Goal: Information Seeking & Learning: Learn about a topic

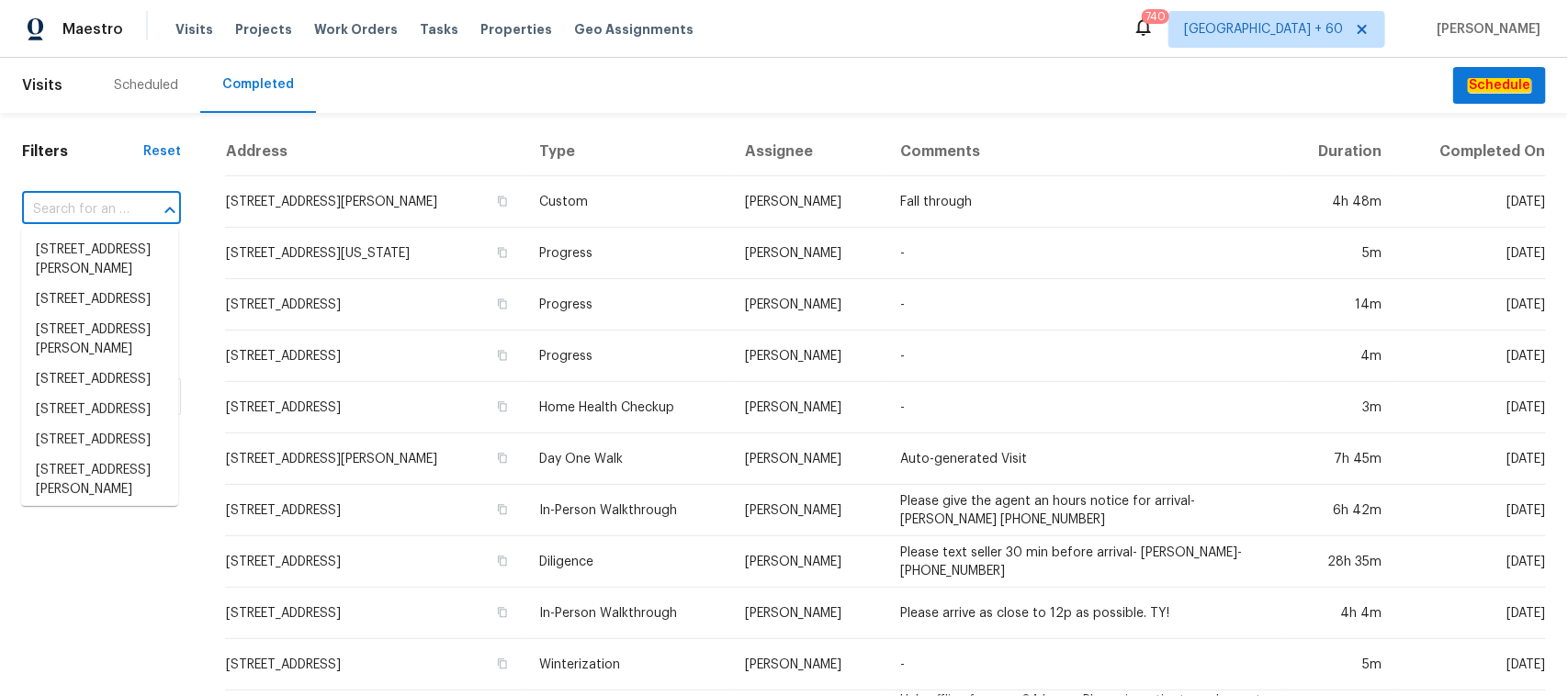
click at [127, 214] on input "text" at bounding box center [76, 210] width 107 height 29
paste input "[STREET_ADDRESS][PERSON_NAME]"
type input "[STREET_ADDRESS][PERSON_NAME]"
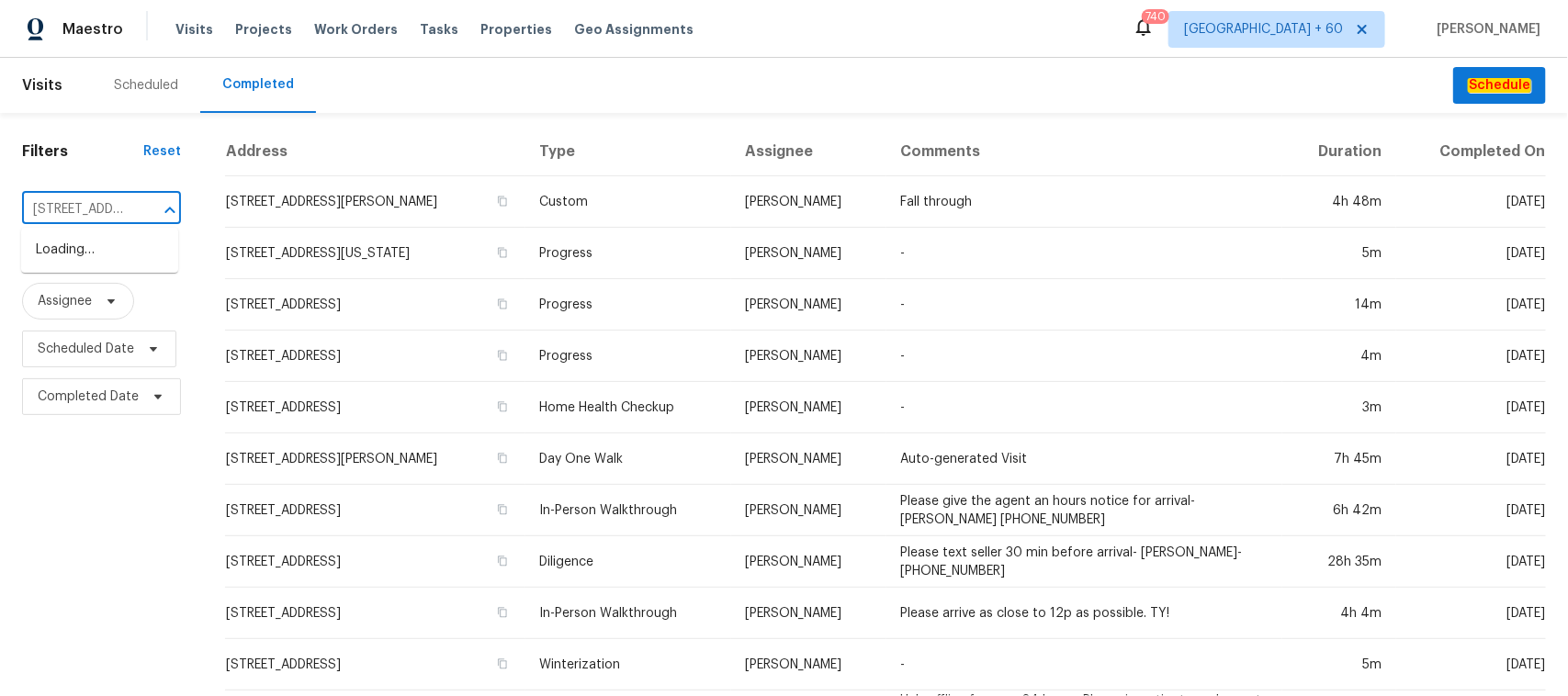
scroll to position [0, 122]
click at [66, 259] on li "[STREET_ADDRESS][PERSON_NAME]" at bounding box center [100, 259] width 157 height 49
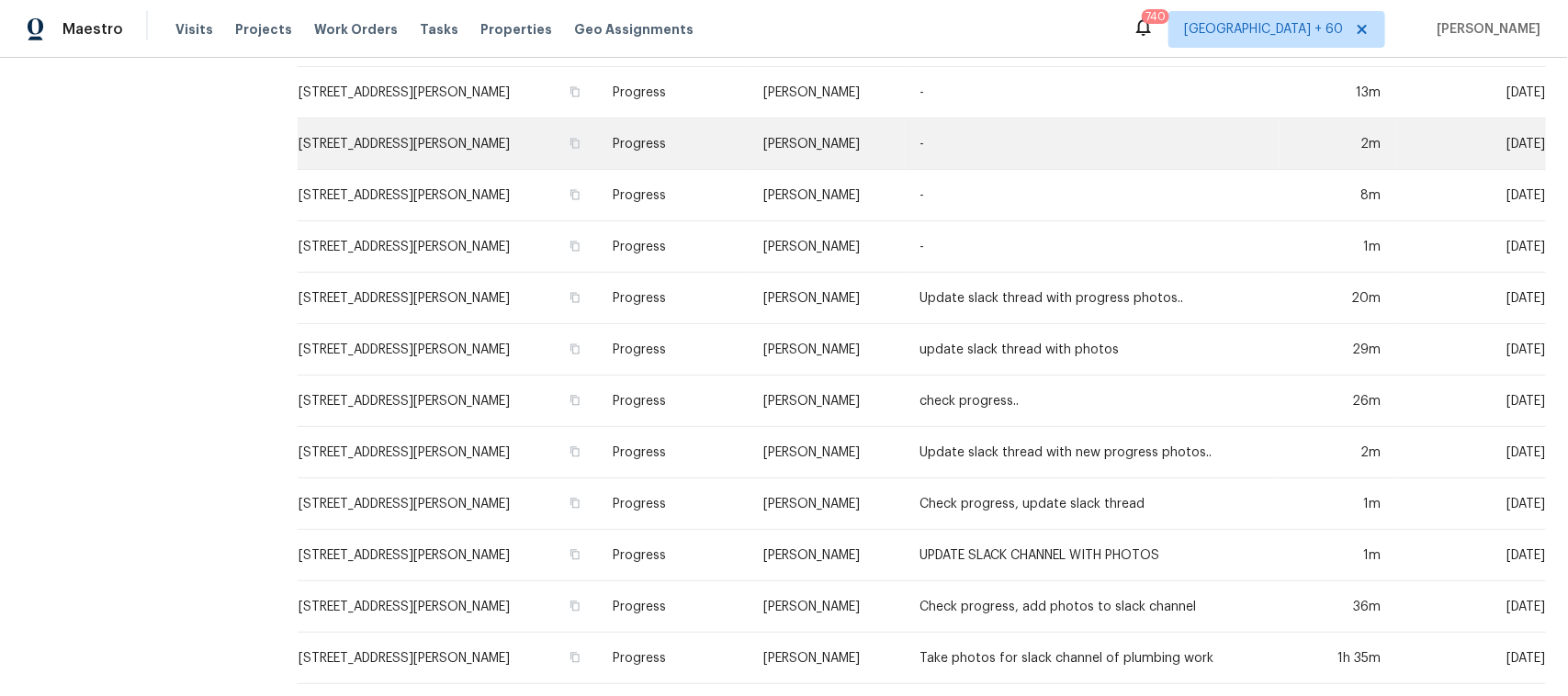
scroll to position [575, 0]
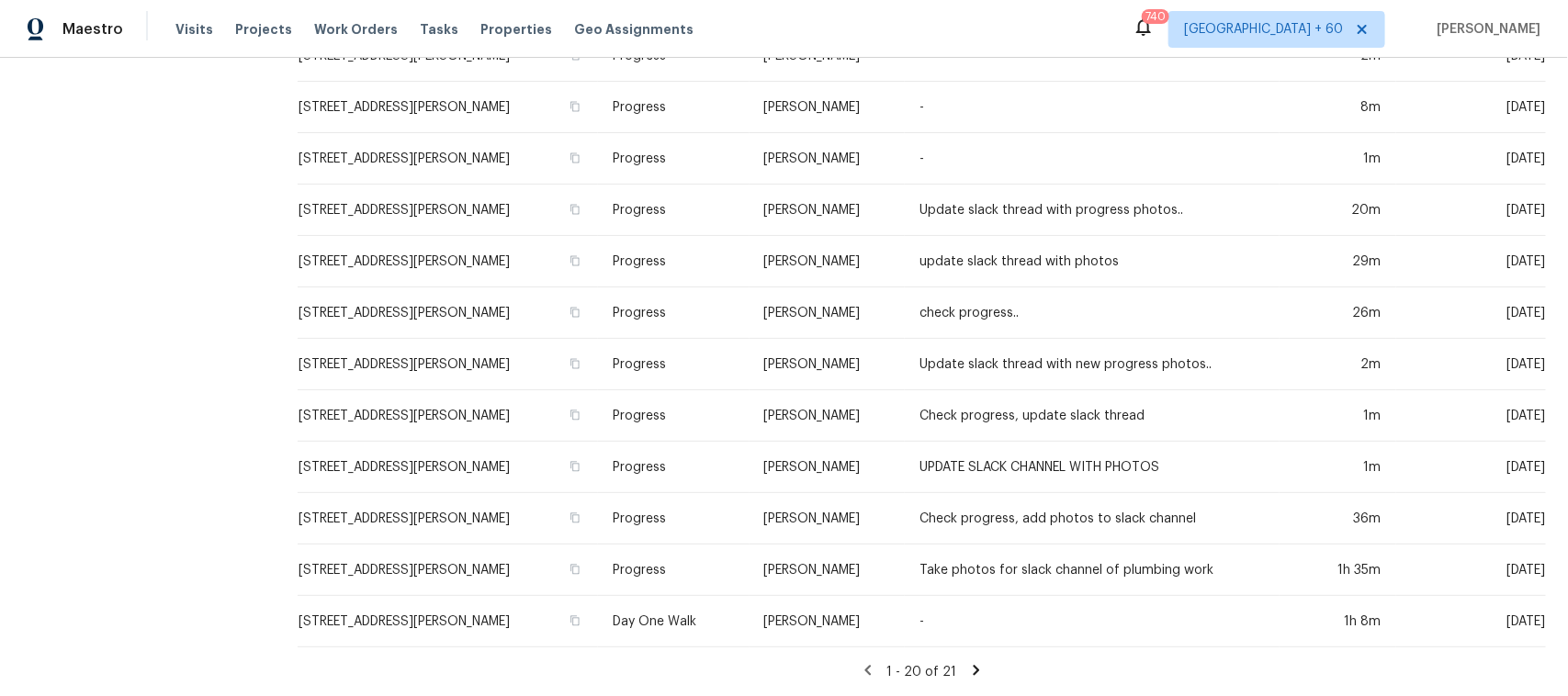
click at [966, 663] on div "1 - 20 of 21" at bounding box center [921, 672] width 1293 height 20
click at [973, 665] on icon at bounding box center [975, 670] width 7 height 10
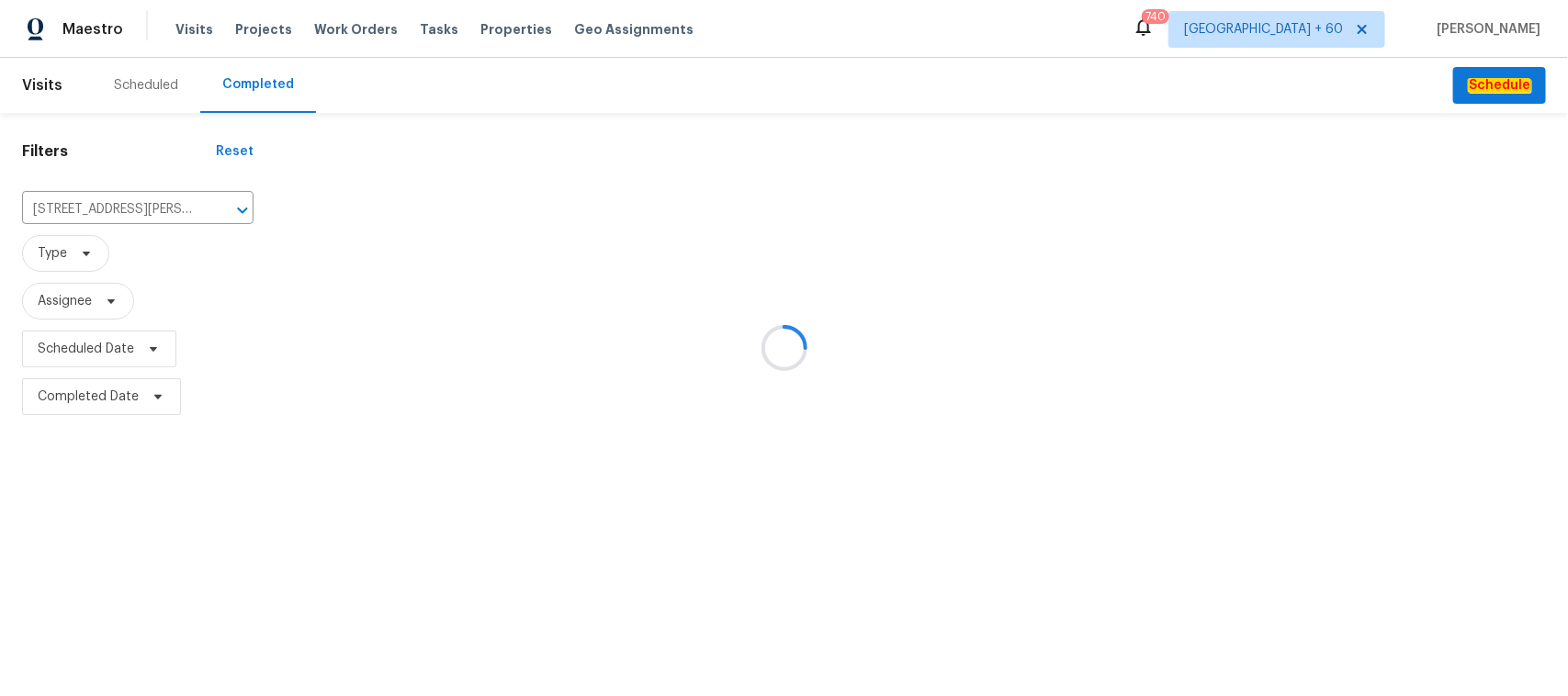
scroll to position [0, 0]
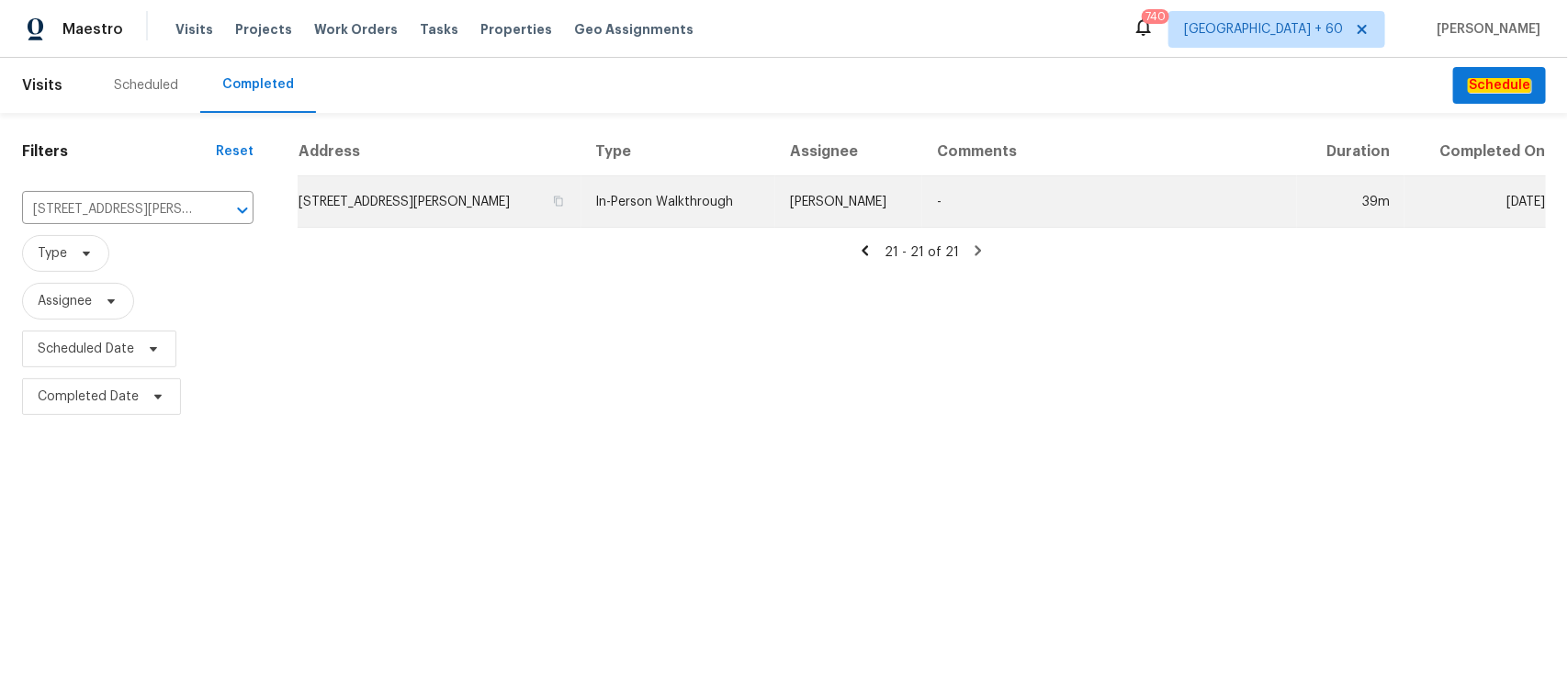
click at [673, 202] on td "In-Person Walkthrough" at bounding box center [679, 202] width 195 height 51
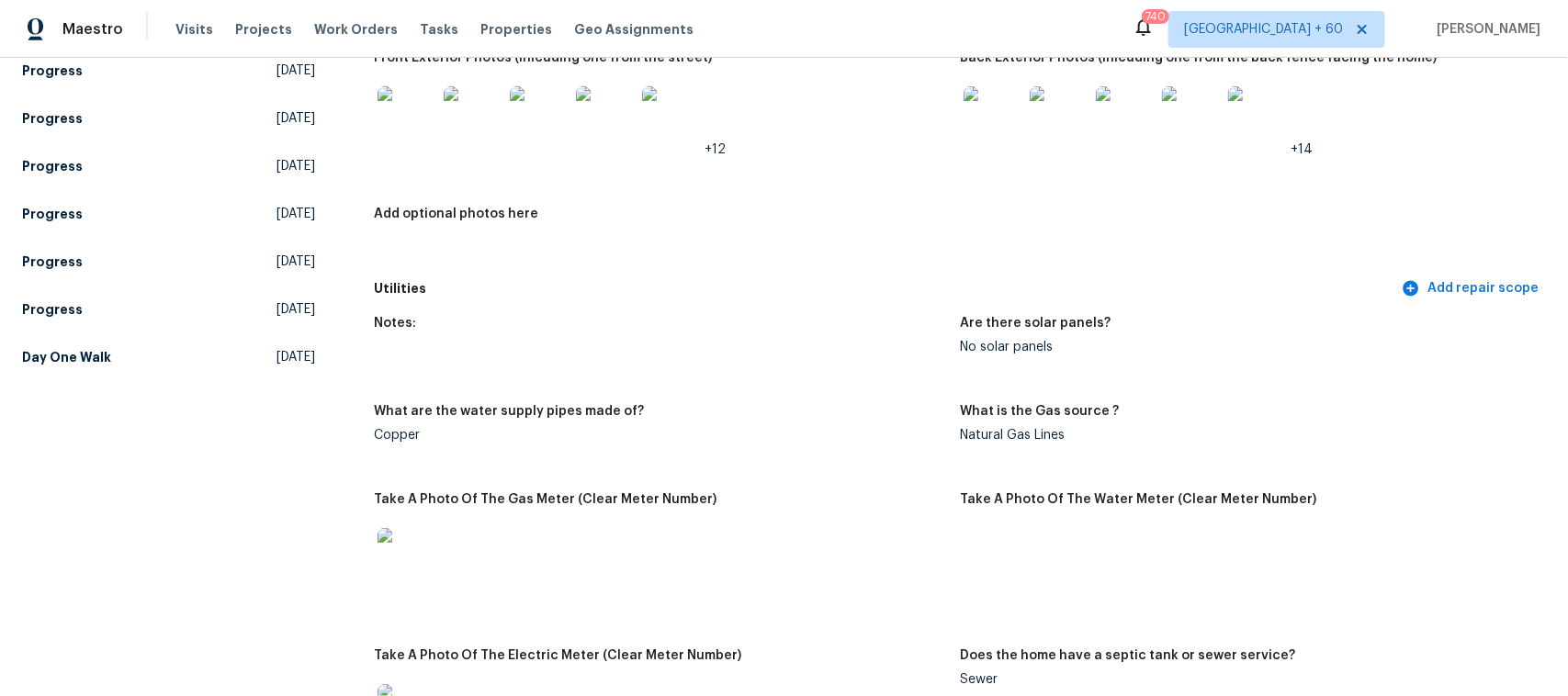
scroll to position [918, 0]
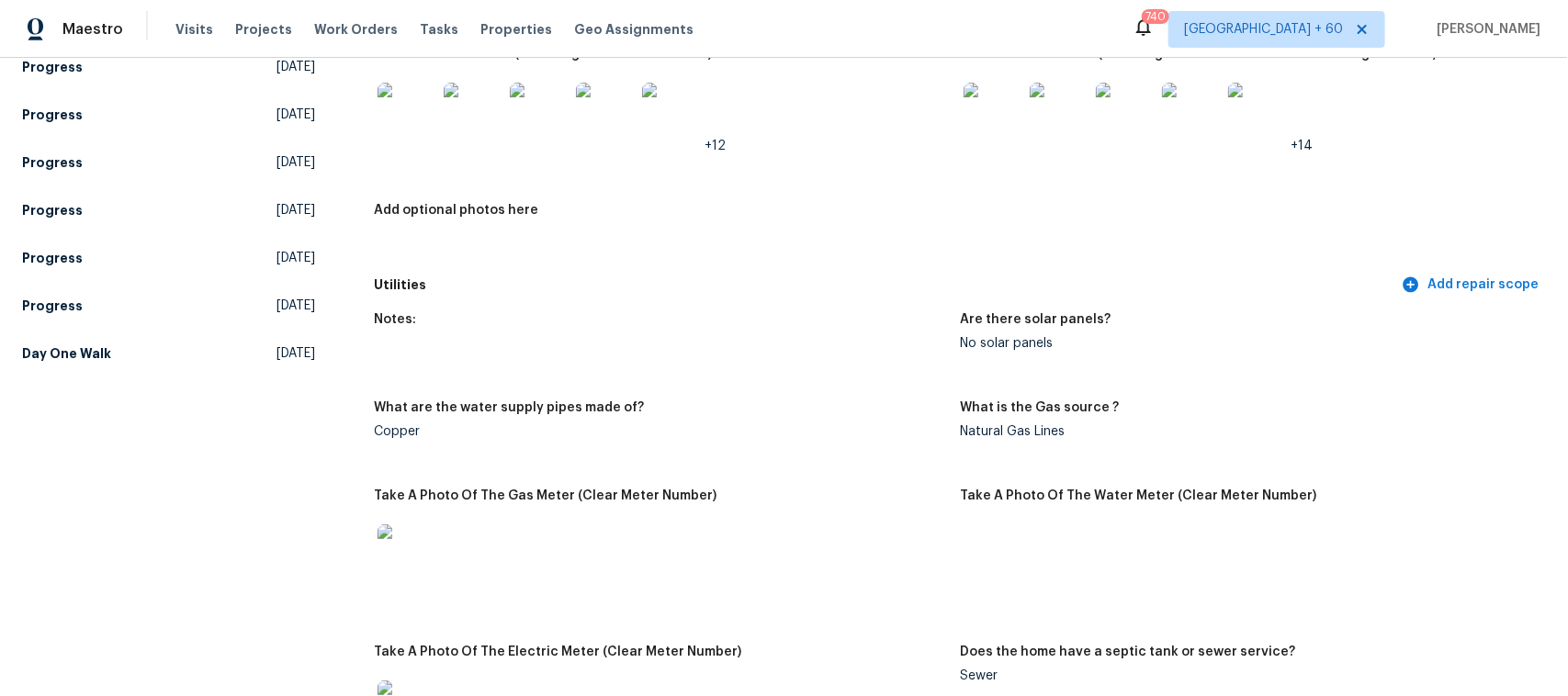
click at [1026, 107] on div at bounding box center [1058, 112] width 66 height 81
click at [1004, 121] on img at bounding box center [993, 112] width 59 height 59
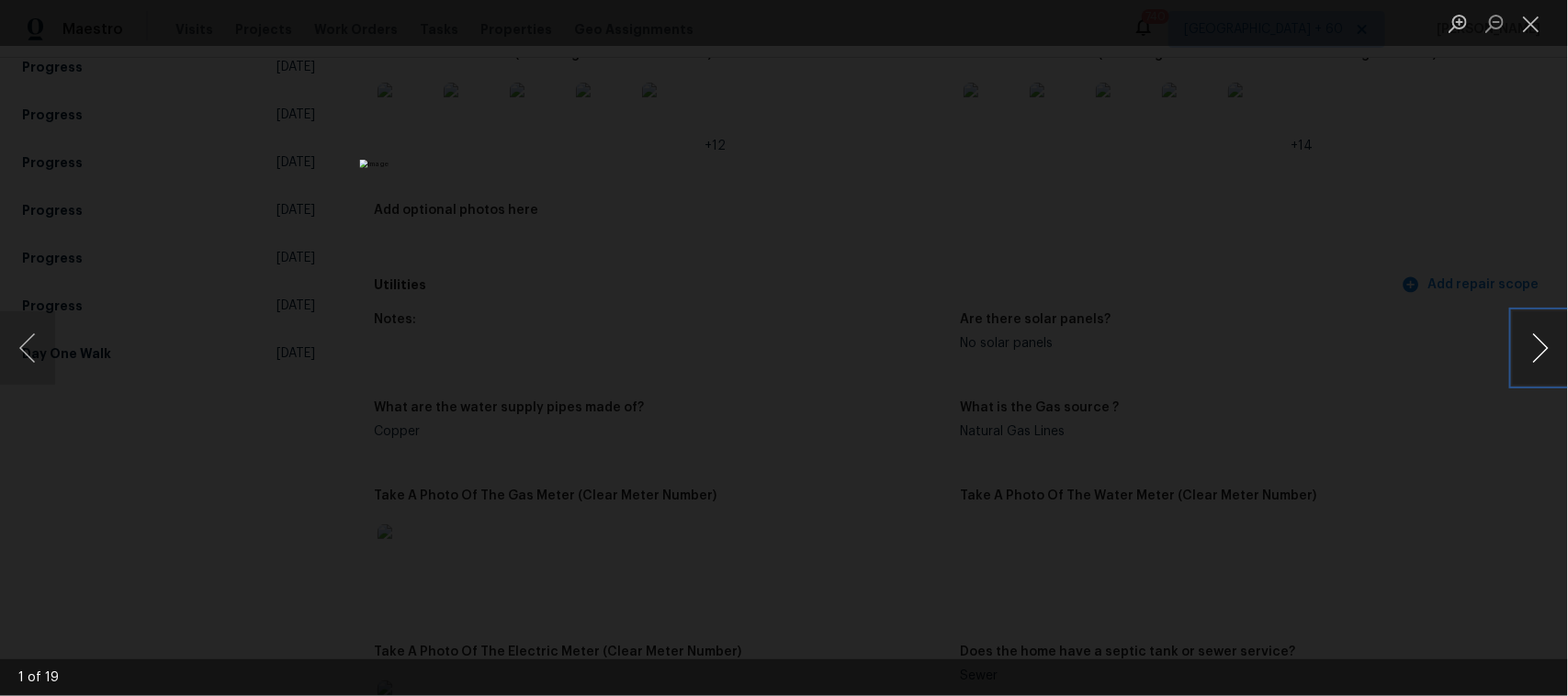
click at [1533, 344] on button "Next image" at bounding box center [1540, 348] width 55 height 74
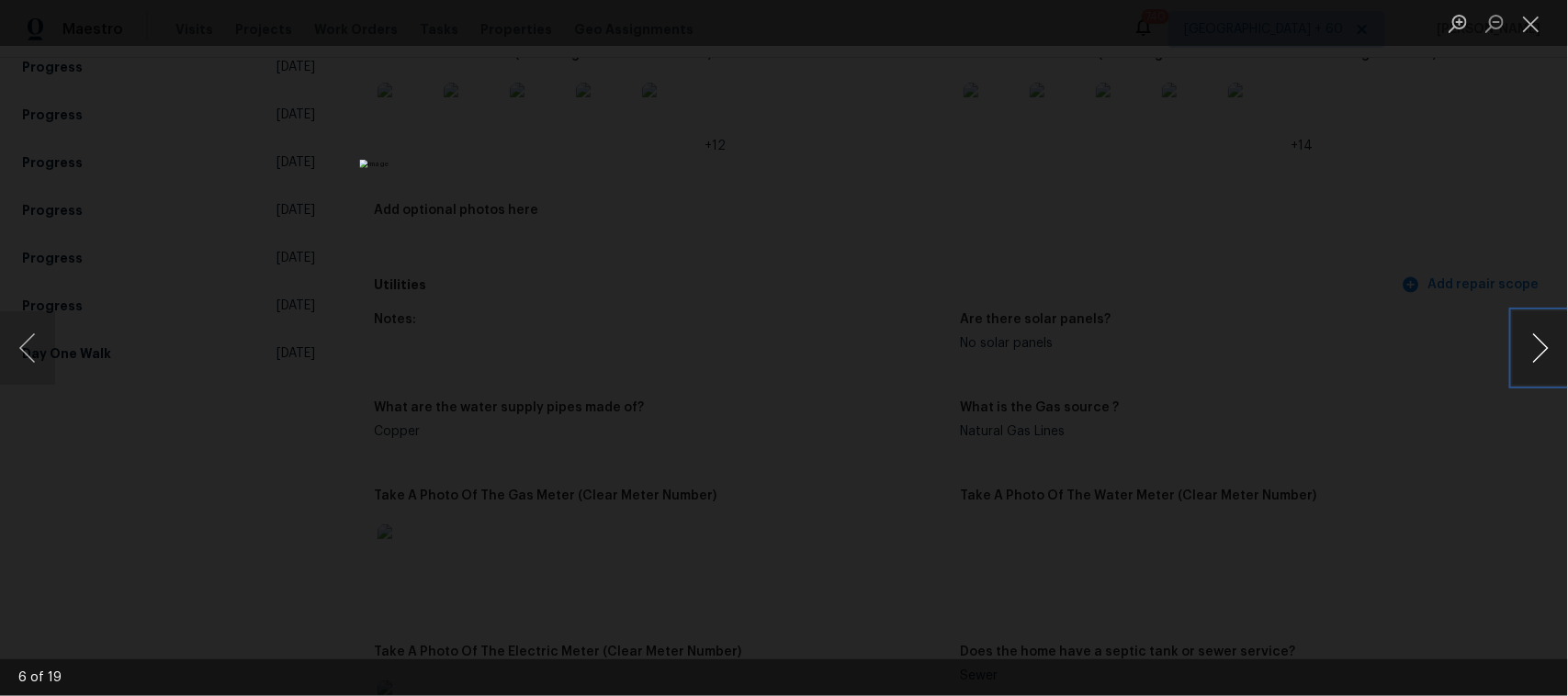
click at [1533, 344] on button "Next image" at bounding box center [1540, 348] width 55 height 74
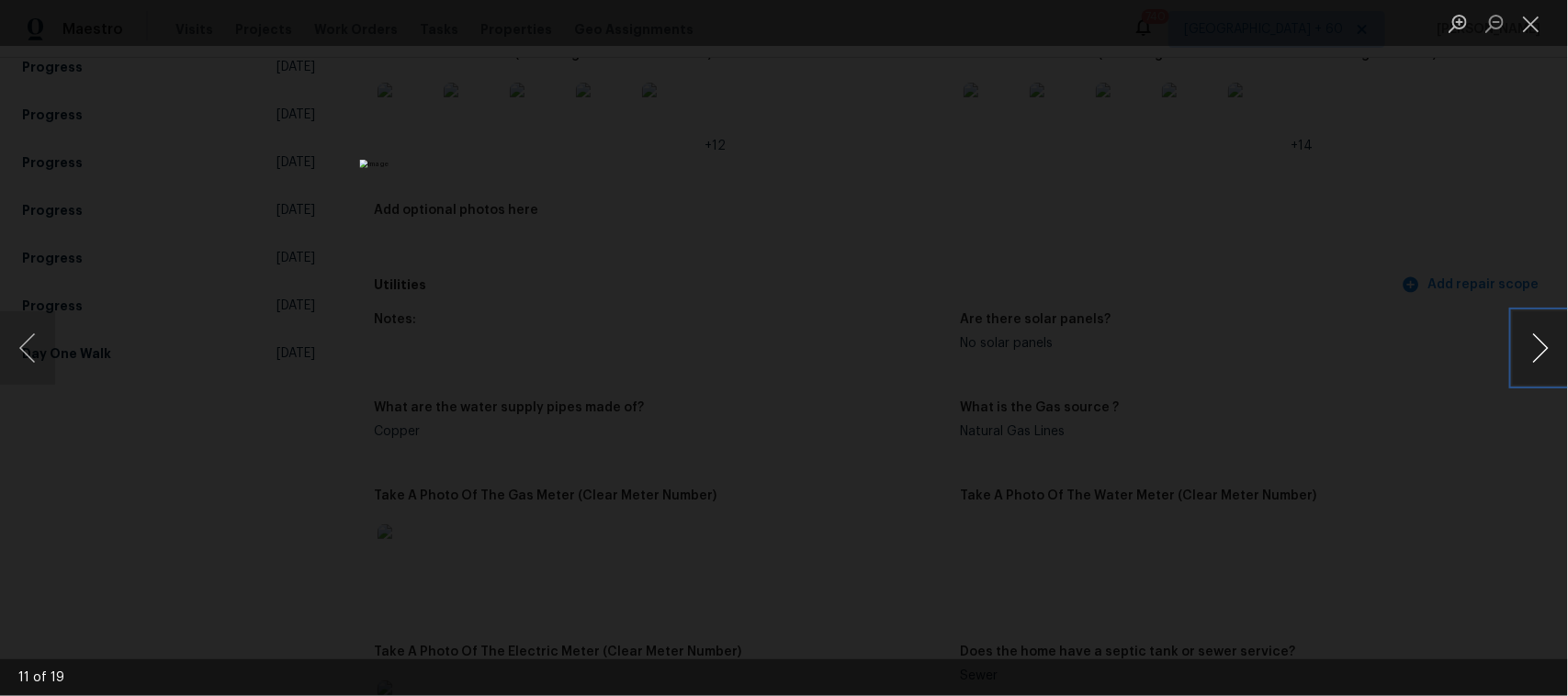
click at [1533, 344] on button "Next image" at bounding box center [1540, 348] width 55 height 74
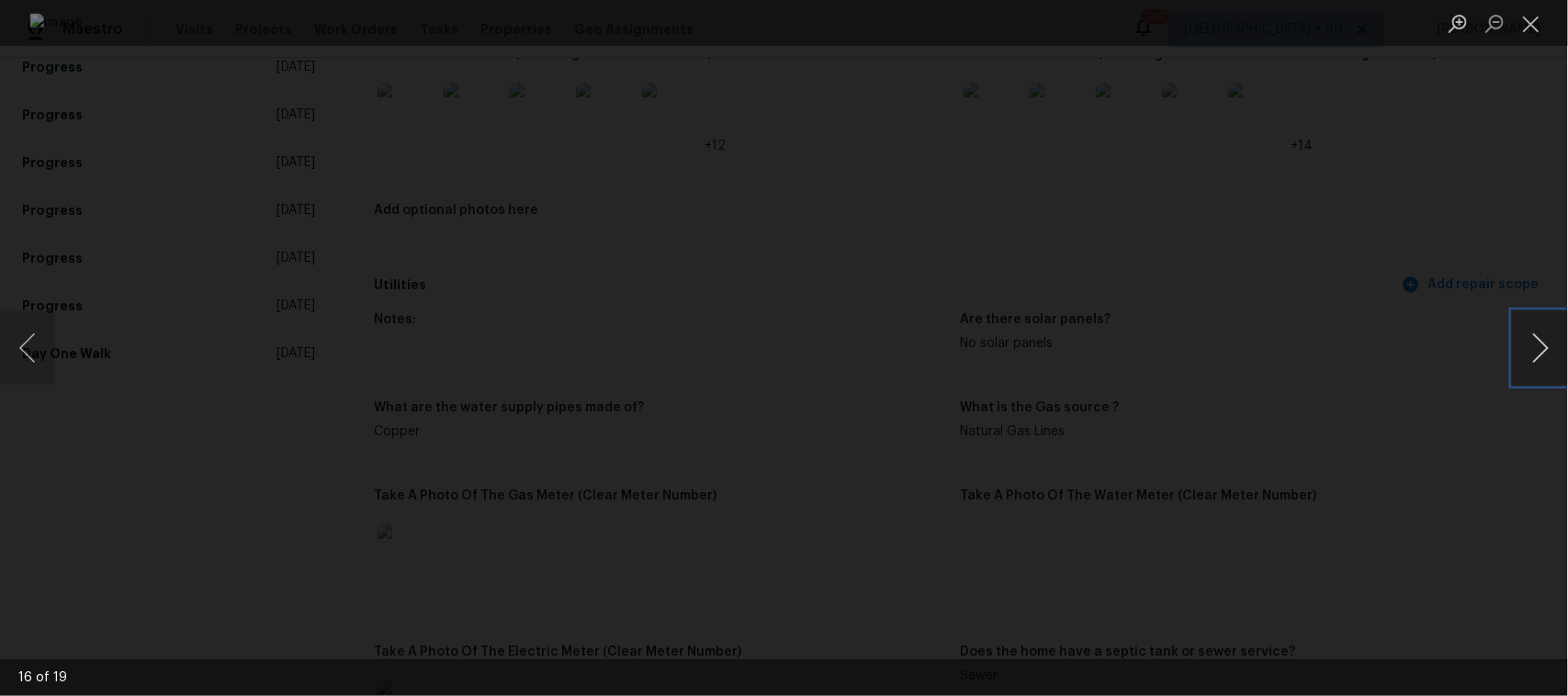
click at [1533, 344] on button "Next image" at bounding box center [1540, 348] width 55 height 74
click at [35, 330] on button "Previous image" at bounding box center [27, 348] width 55 height 74
click at [1520, 347] on button "Next image" at bounding box center [1540, 348] width 55 height 74
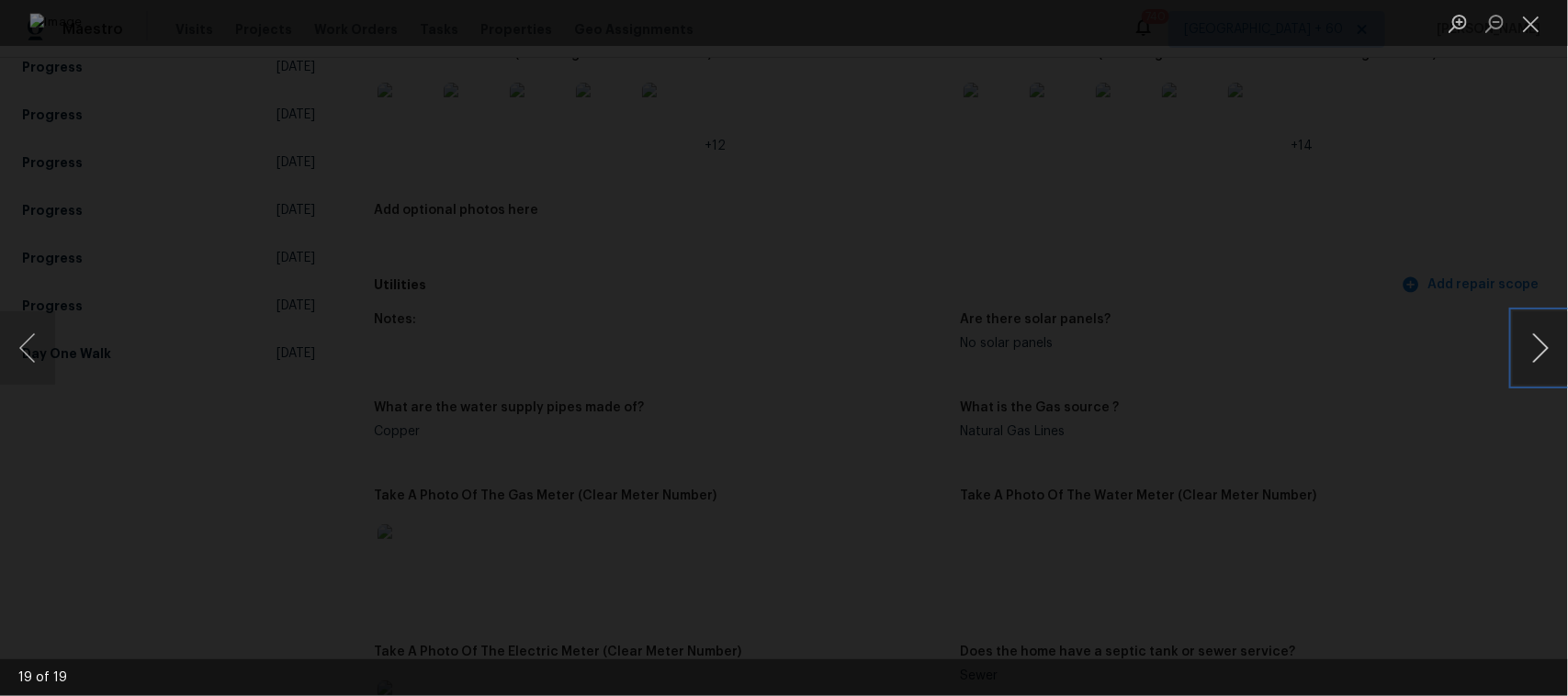
click at [1520, 347] on button "Next image" at bounding box center [1540, 348] width 55 height 74
click at [1532, 360] on button "Next image" at bounding box center [1540, 348] width 55 height 74
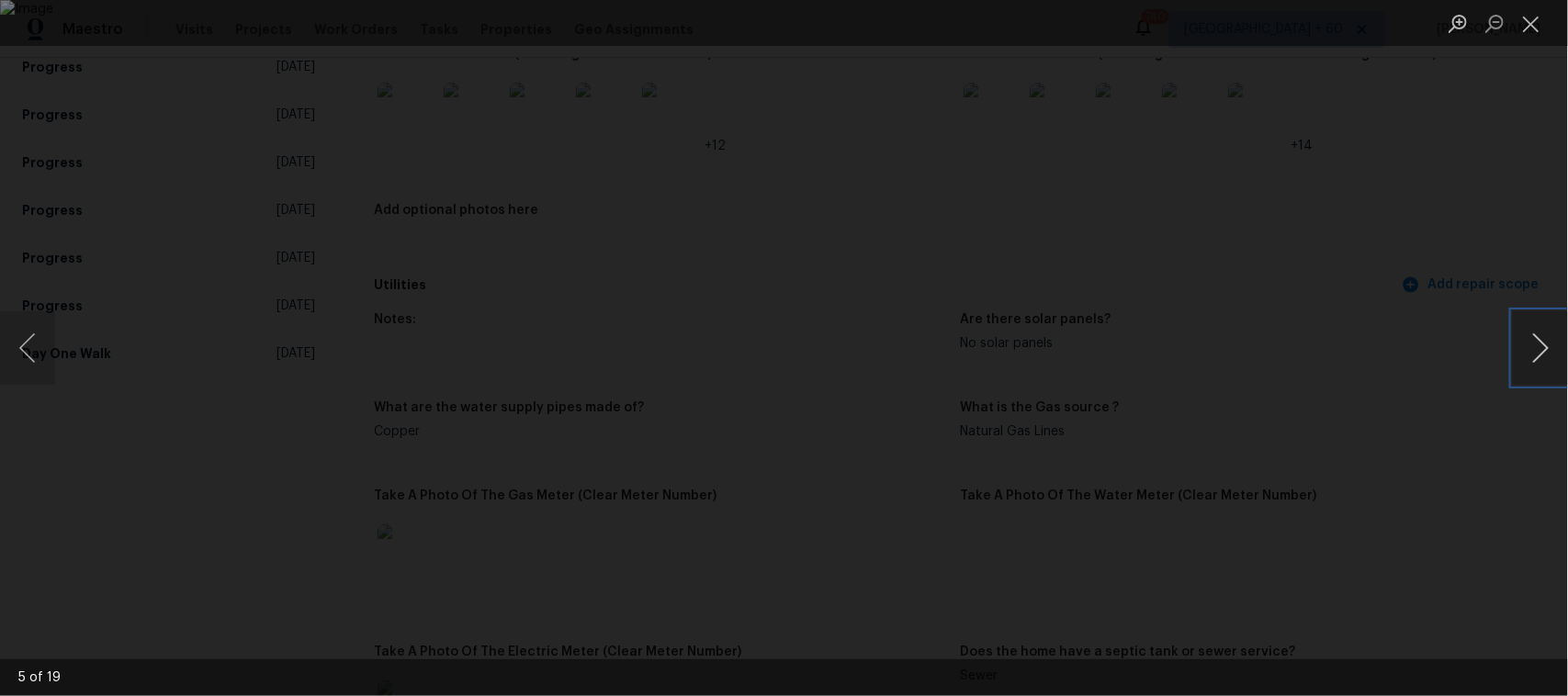
click at [1534, 360] on button "Next image" at bounding box center [1540, 348] width 55 height 74
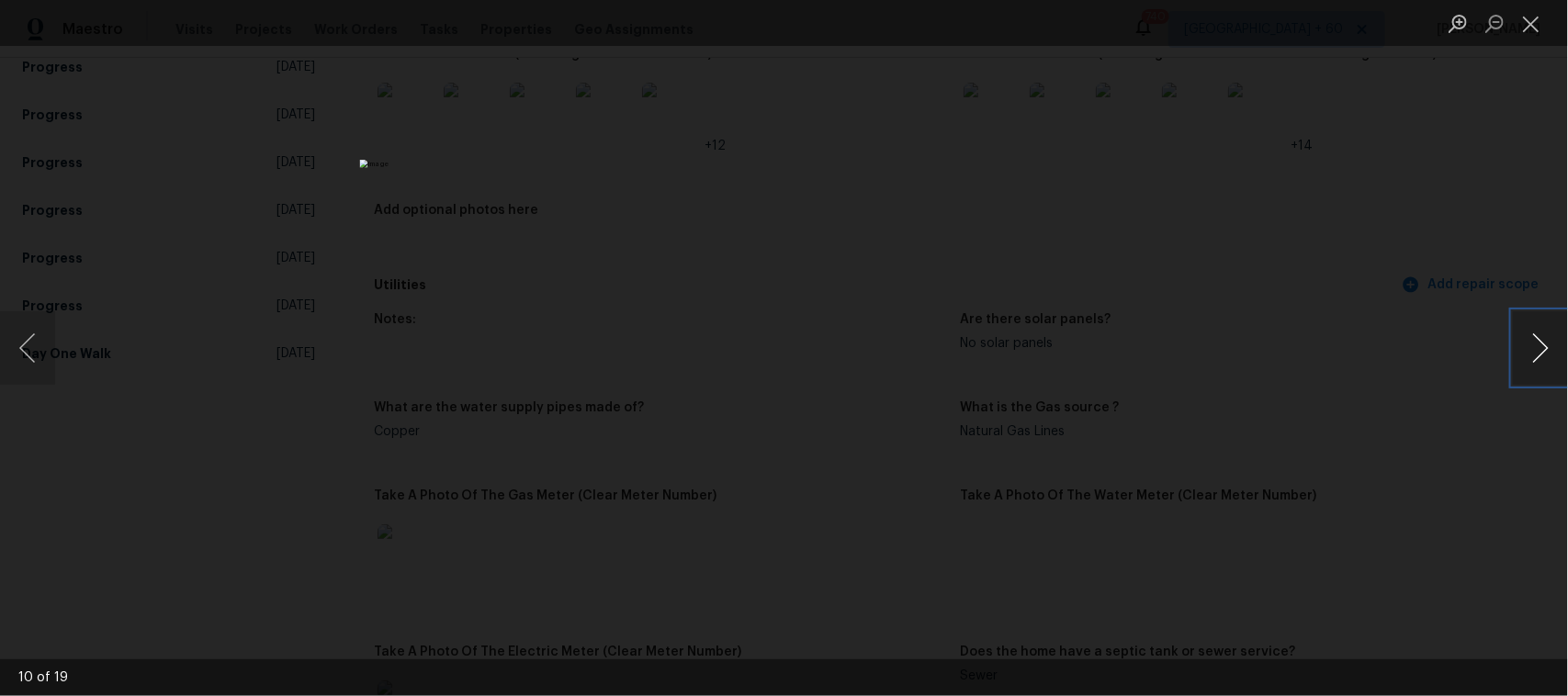
click at [1534, 360] on button "Next image" at bounding box center [1540, 348] width 55 height 74
click at [17, 336] on button "Previous image" at bounding box center [27, 348] width 55 height 74
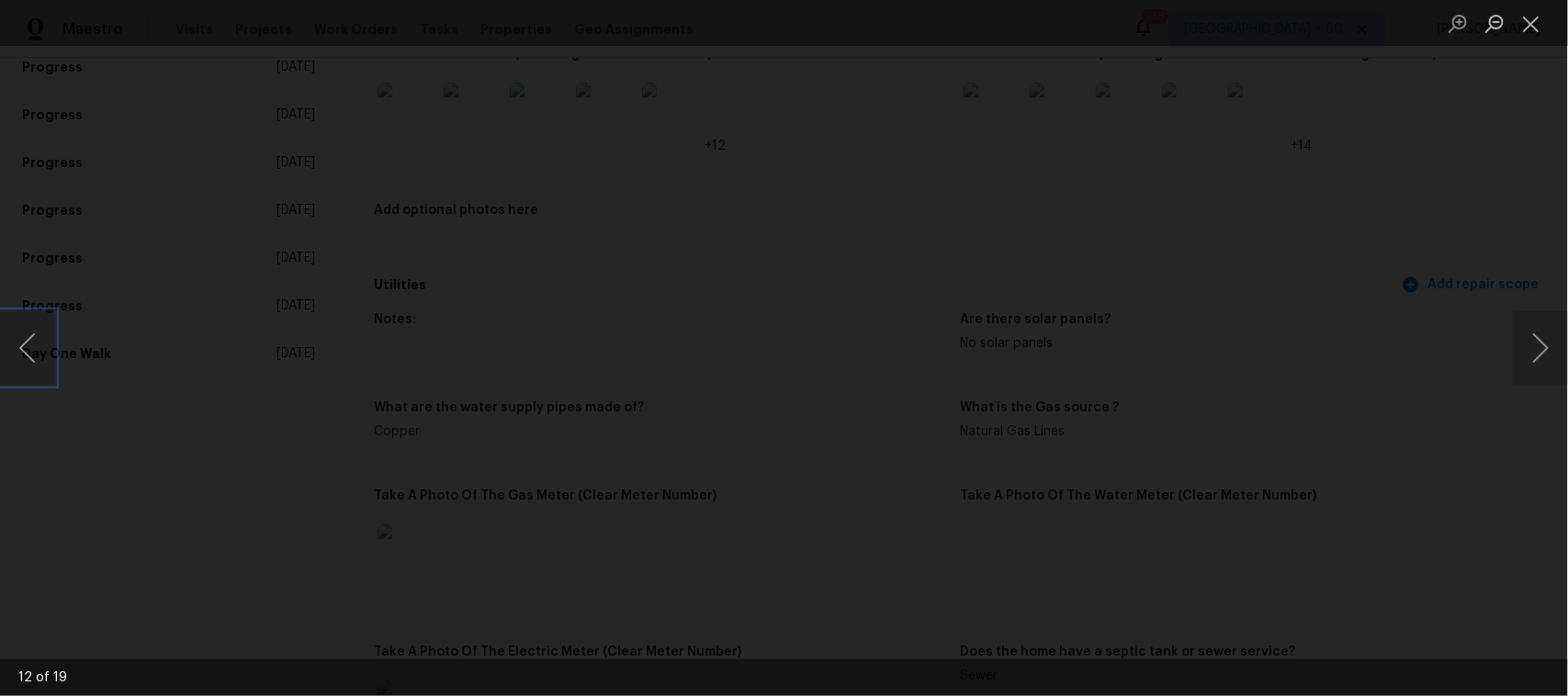
click at [593, 292] on img "Lightbox" at bounding box center [1514, 264] width 12229 height 5428
click at [1526, 34] on button "Close lightbox" at bounding box center [1531, 23] width 36 height 32
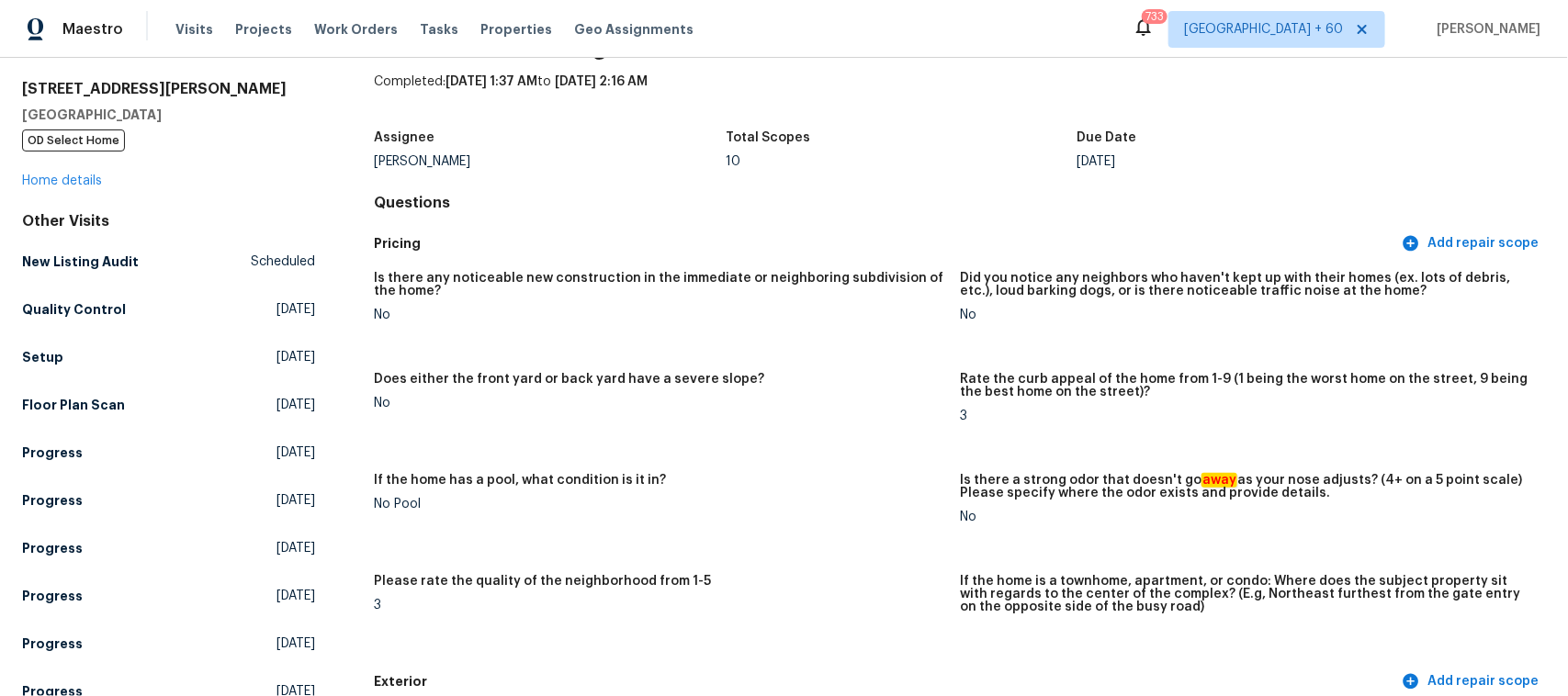
scroll to position [0, 0]
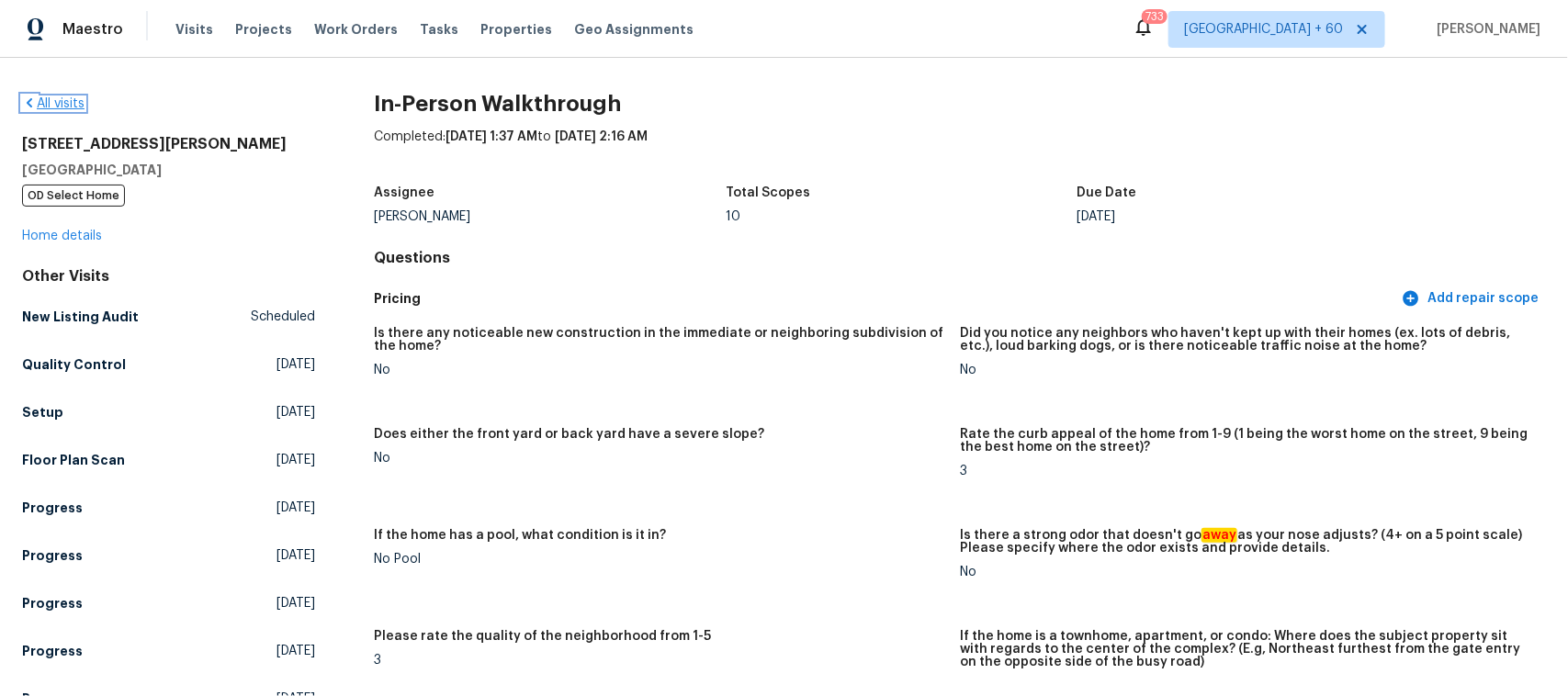
click at [64, 108] on link "All visits" at bounding box center [53, 104] width 63 height 13
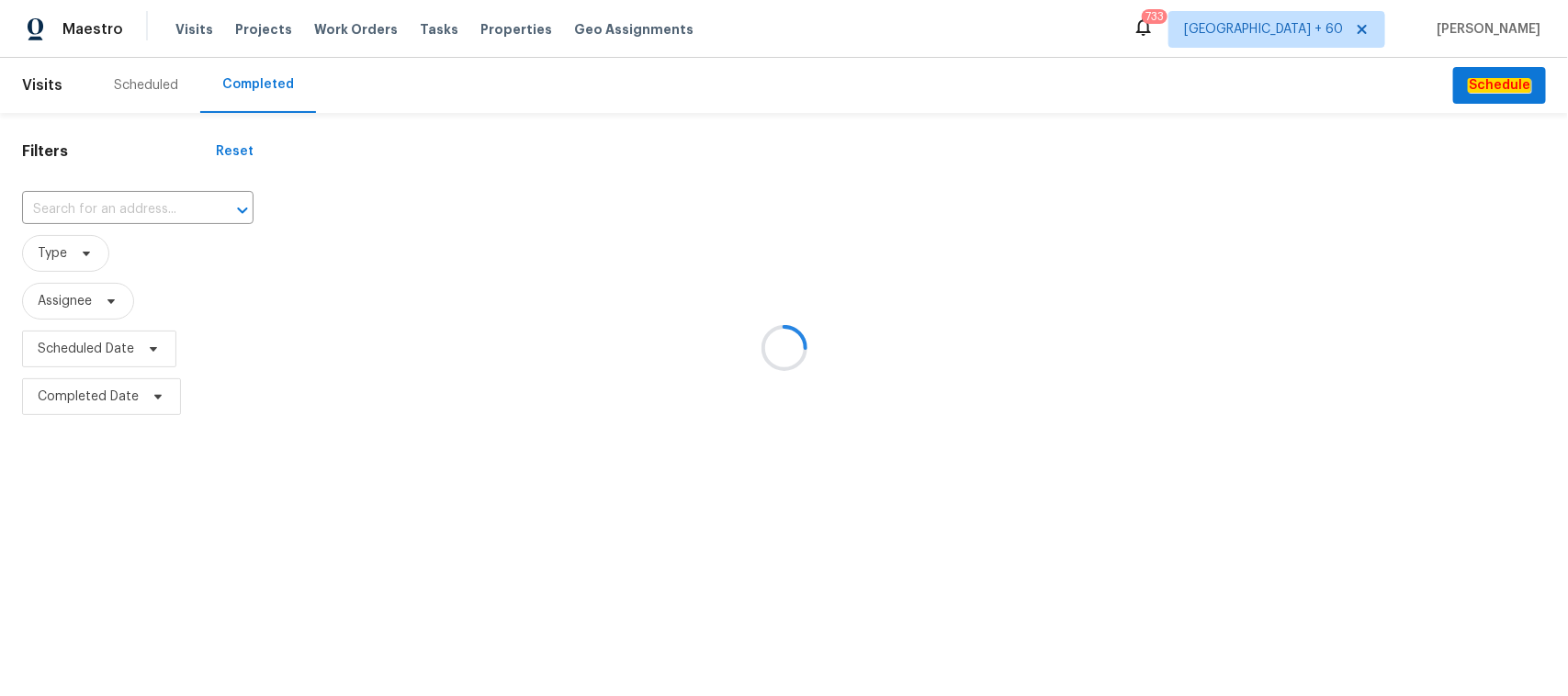
click at [190, 207] on div at bounding box center [784, 348] width 1568 height 696
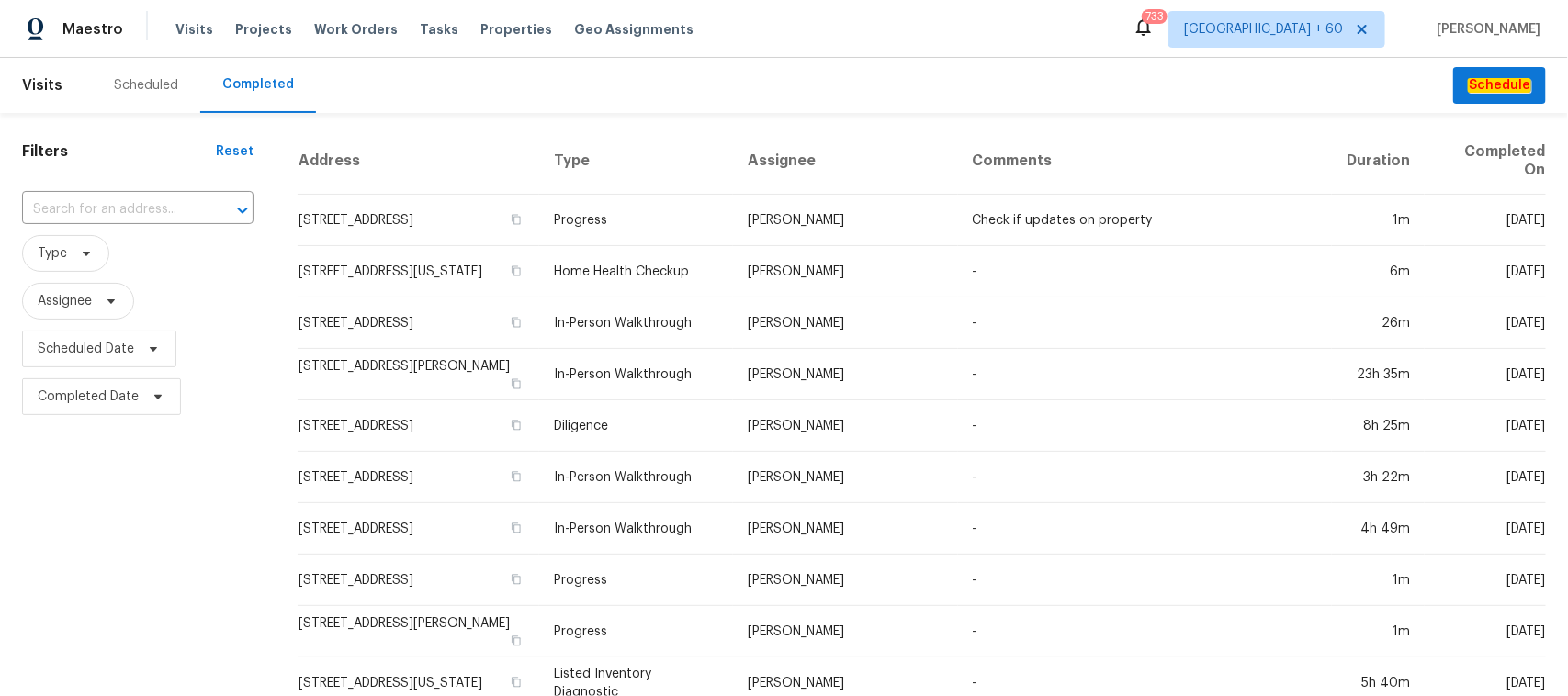
click at [190, 207] on input "text" at bounding box center [112, 210] width 180 height 29
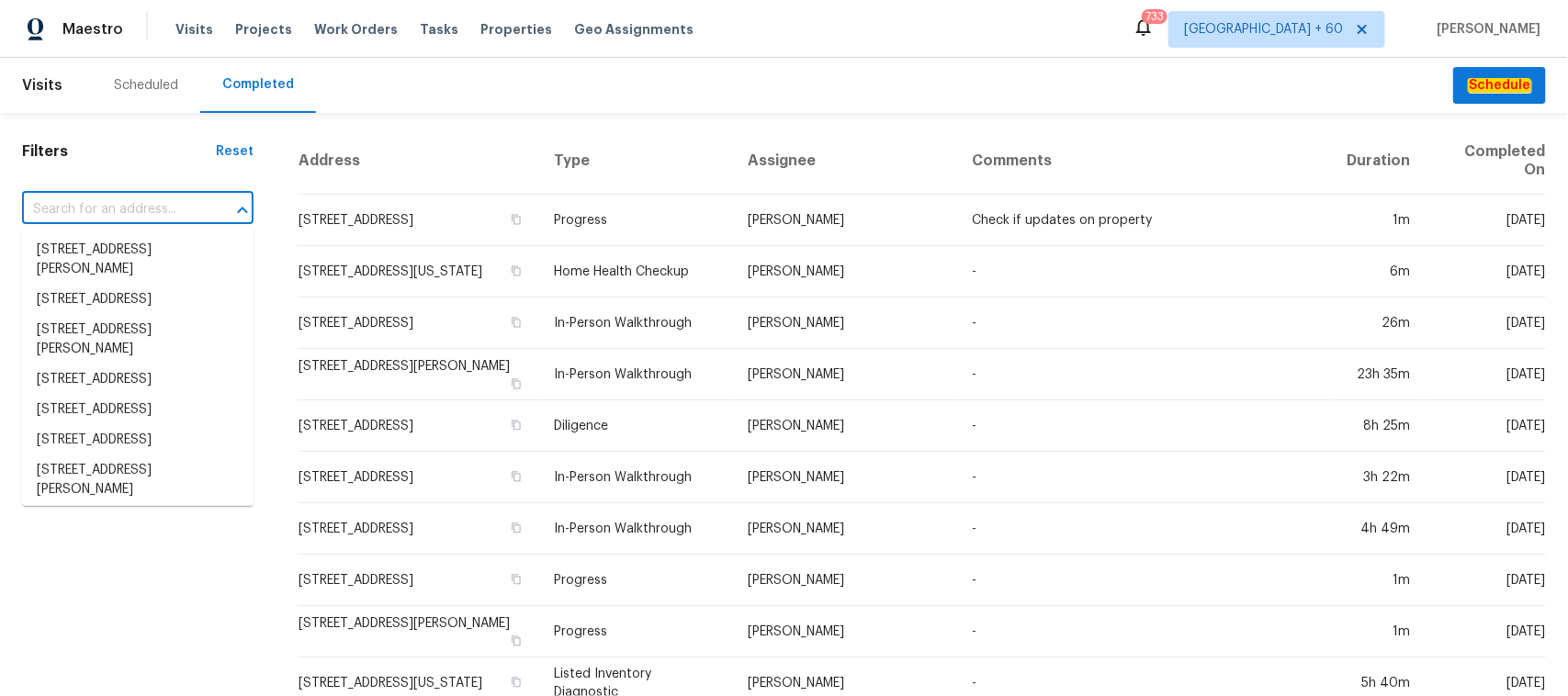
paste input "[STREET_ADDRESS]"
type input "[STREET_ADDRESS]"
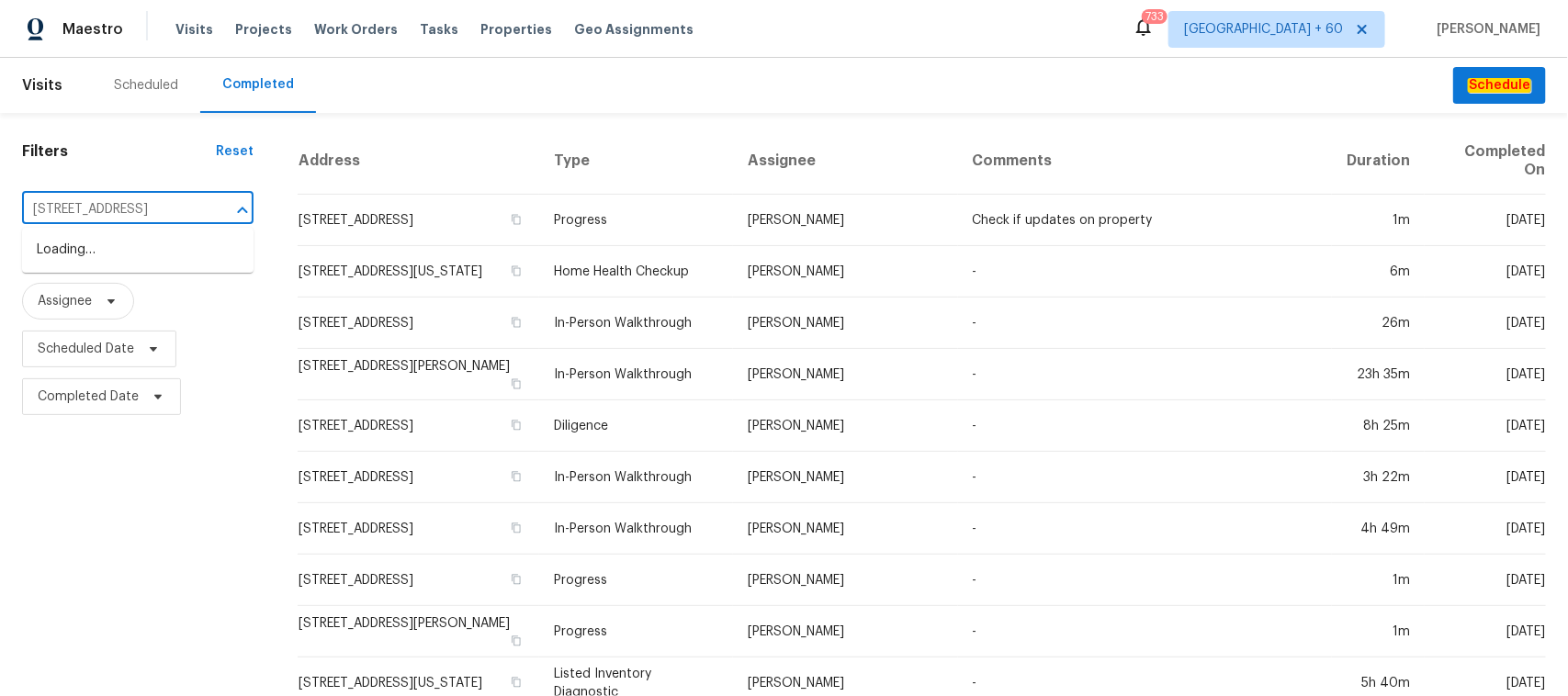
scroll to position [0, 52]
click at [105, 254] on li "[STREET_ADDRESS]" at bounding box center [138, 250] width 231 height 30
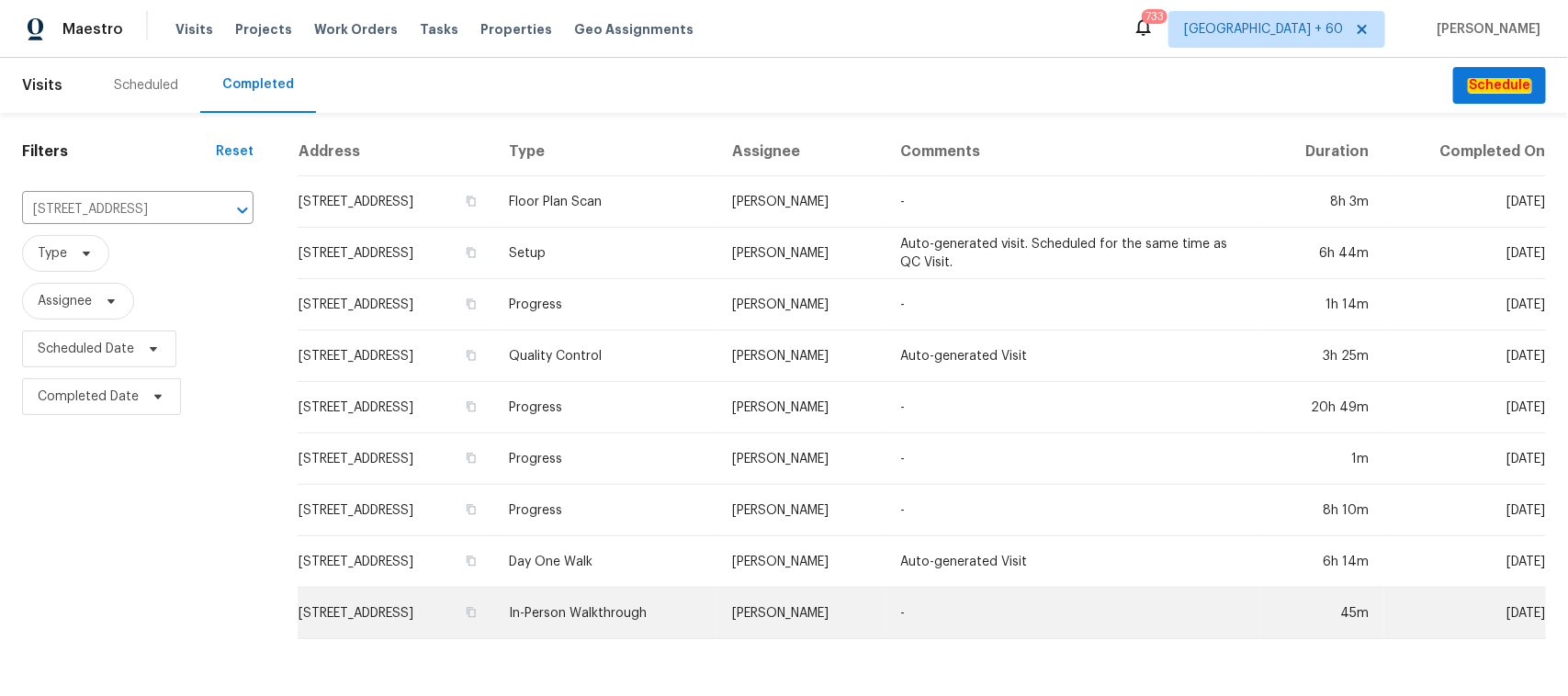
click at [705, 617] on td "In-Person Walkthrough" at bounding box center [606, 613] width 223 height 51
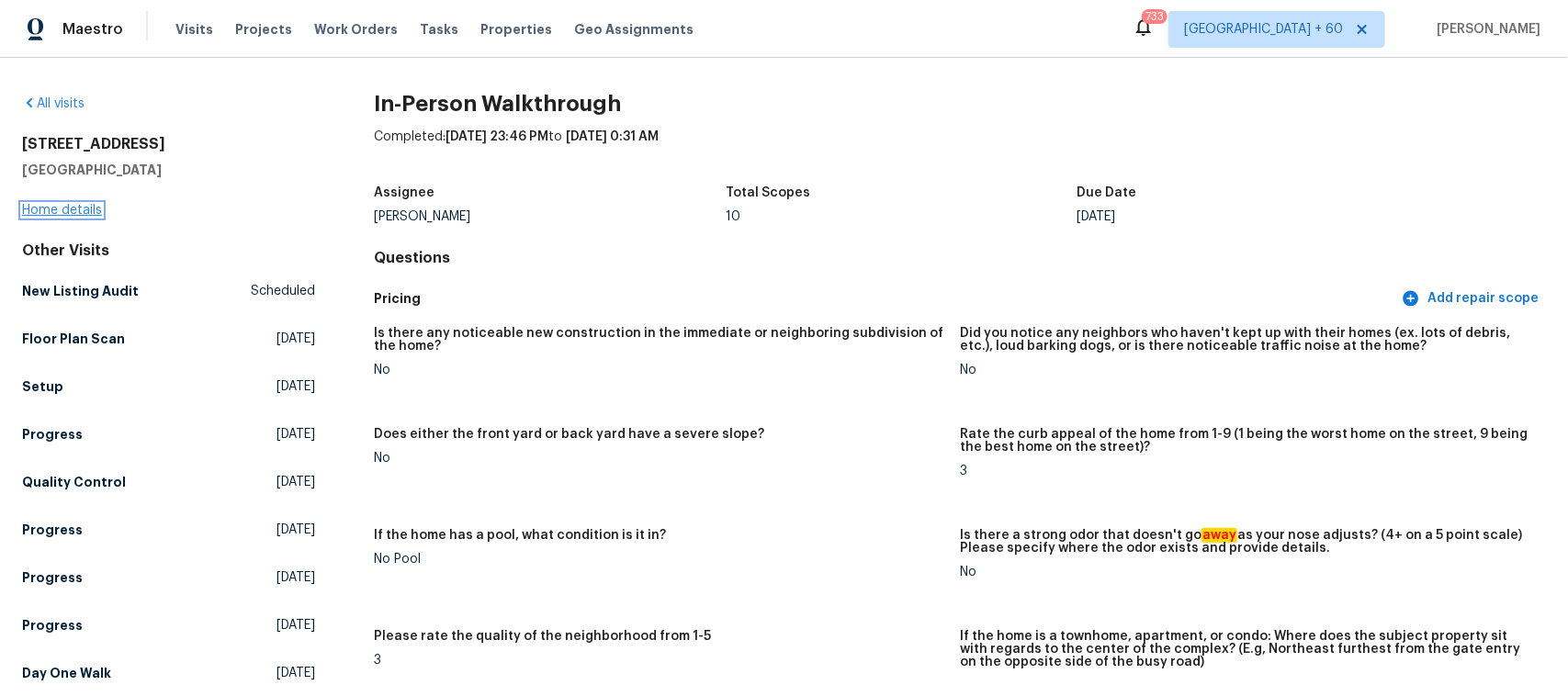
click at [65, 212] on link "Home details" at bounding box center [63, 211] width 80 height 13
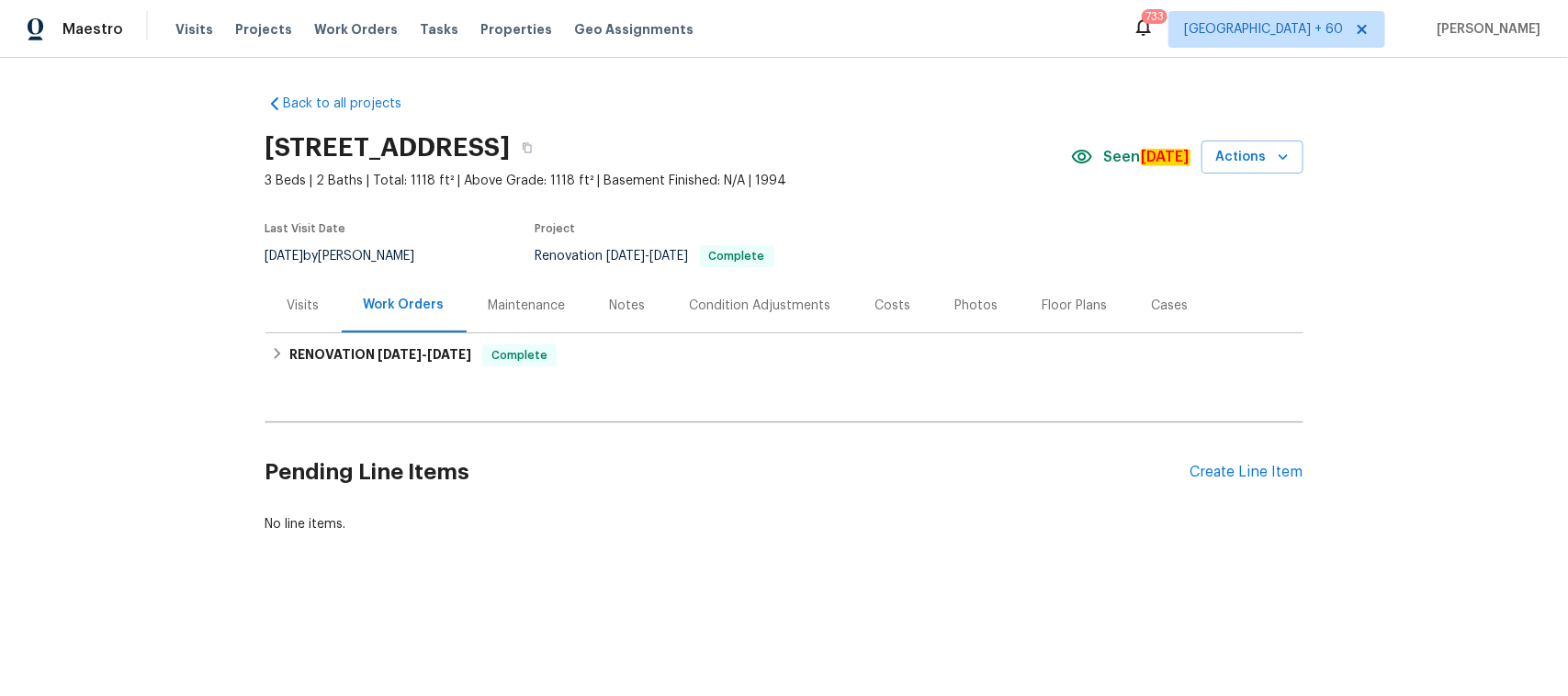
click at [956, 303] on div "Photos" at bounding box center [977, 306] width 43 height 19
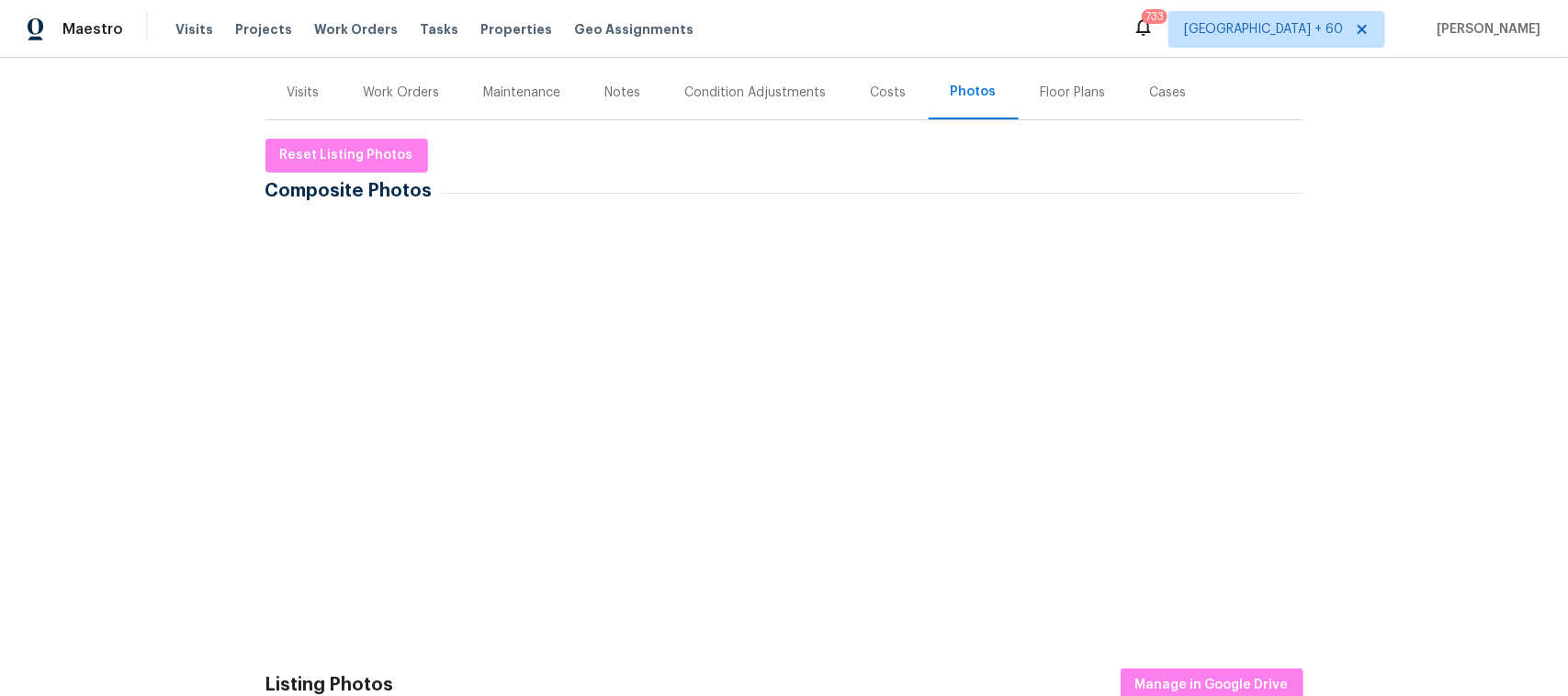
scroll to position [230, 0]
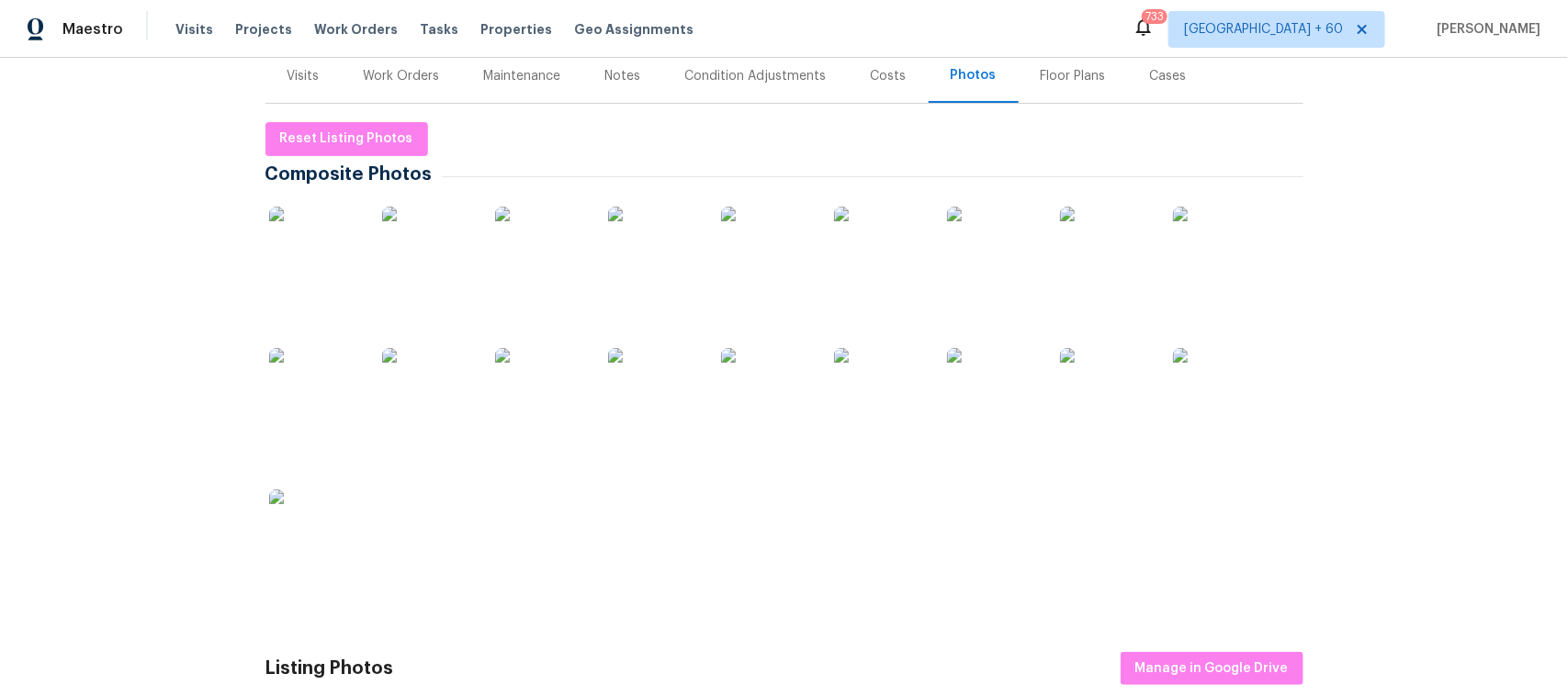
click at [311, 250] on img at bounding box center [315, 252] width 91 height 91
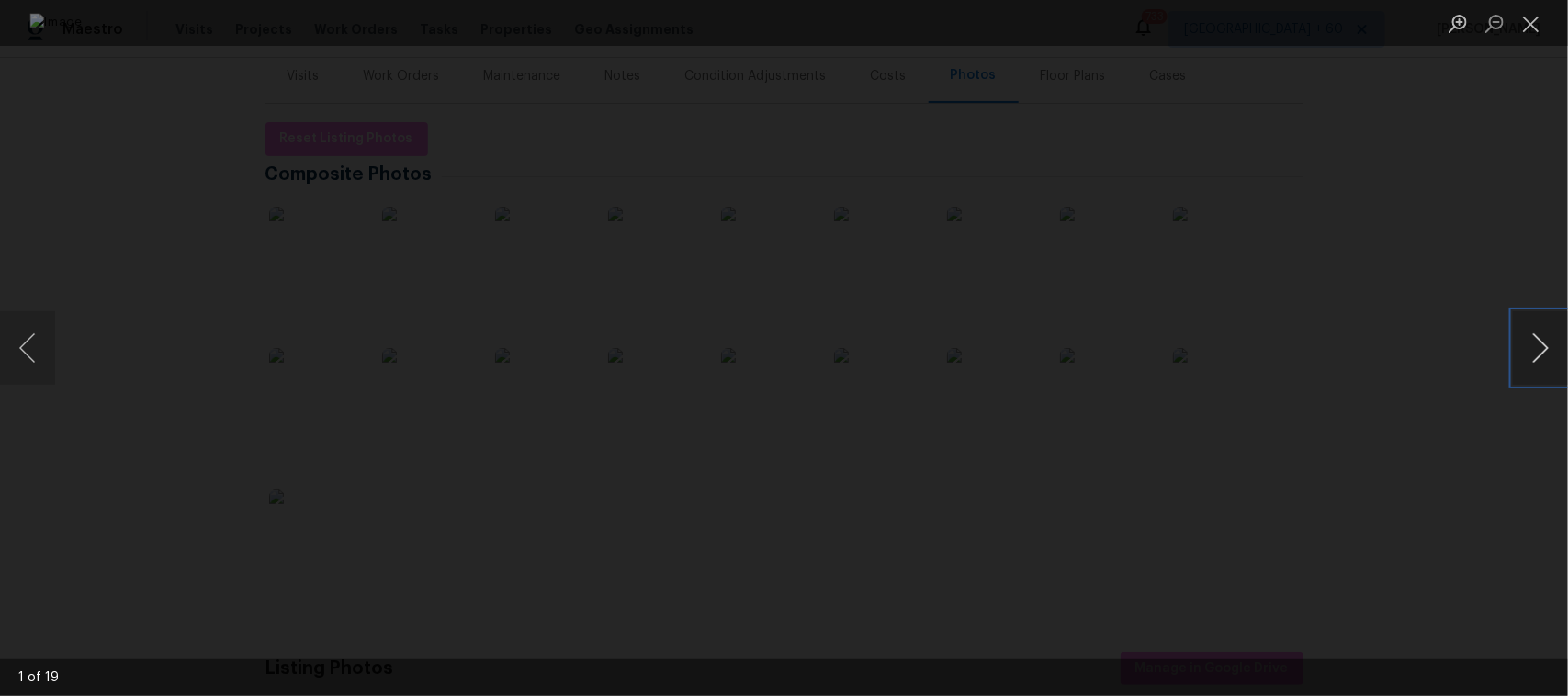
click at [1550, 359] on button "Next image" at bounding box center [1540, 348] width 55 height 74
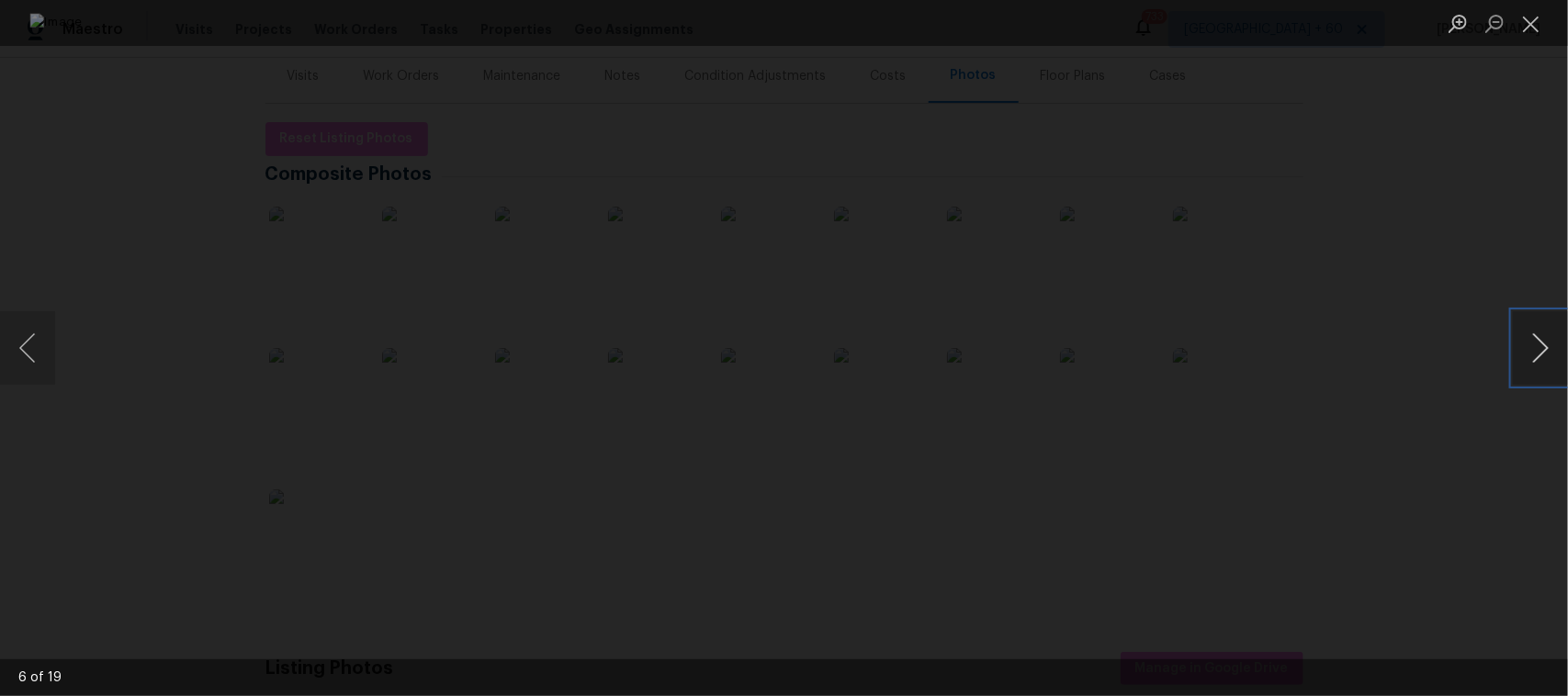
click at [1550, 359] on button "Next image" at bounding box center [1540, 348] width 55 height 74
click at [1528, 17] on button "Close lightbox" at bounding box center [1531, 23] width 36 height 32
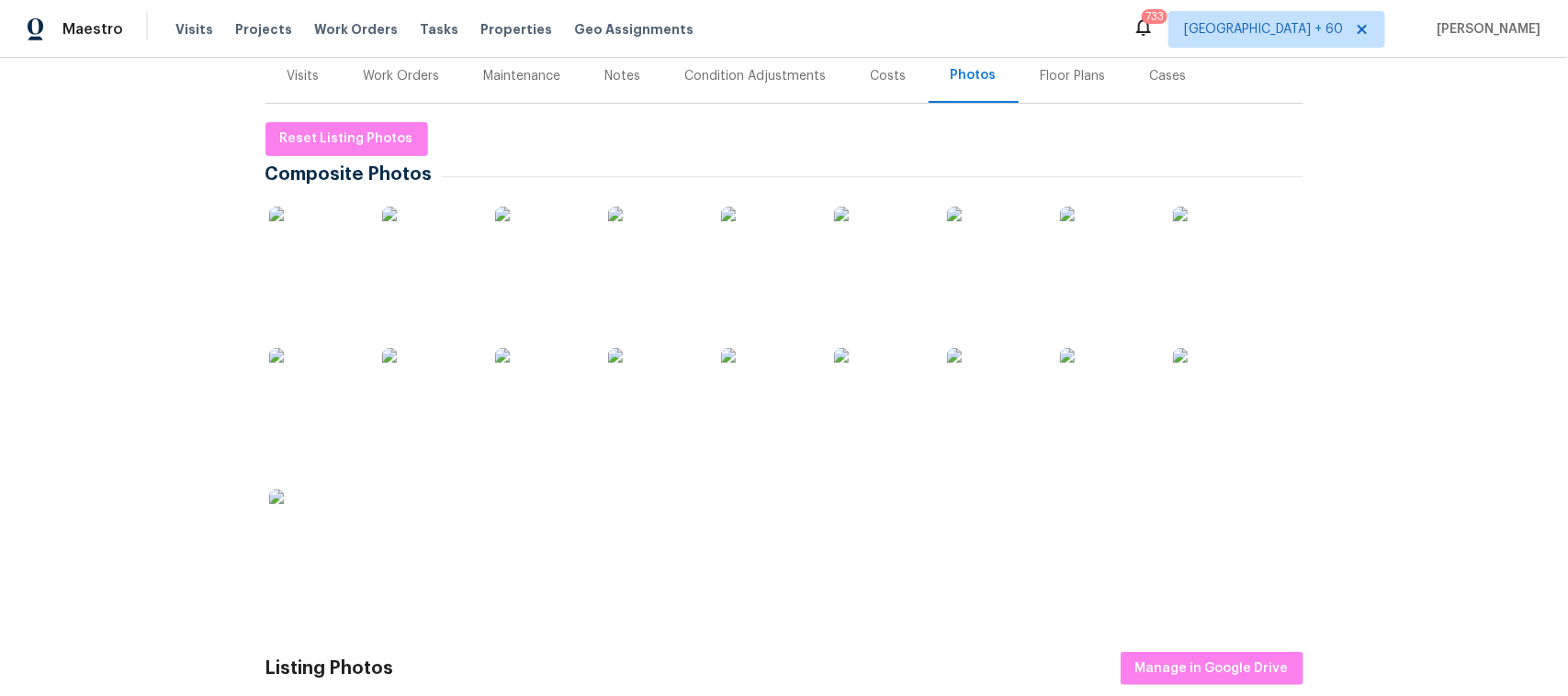
click at [524, 260] on img at bounding box center [541, 252] width 91 height 91
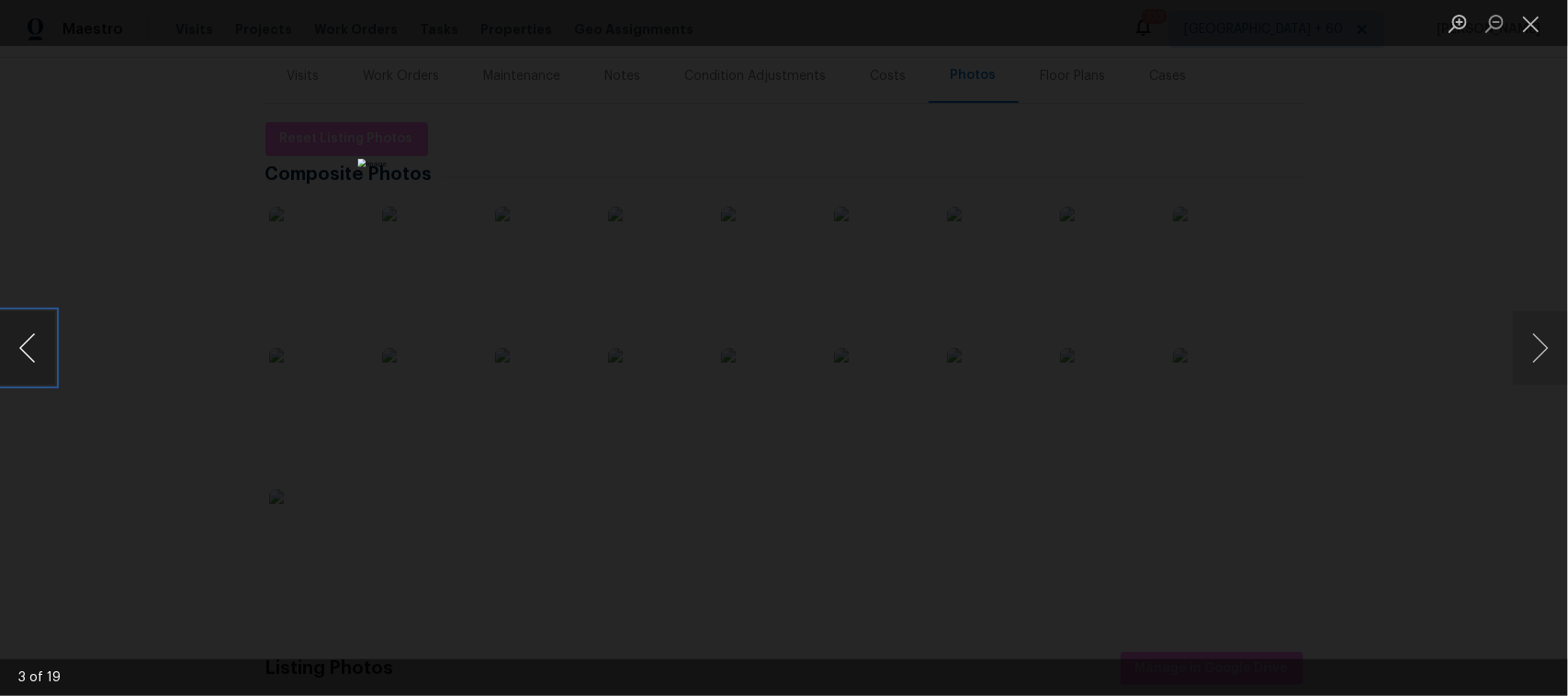
click at [23, 352] on button "Previous image" at bounding box center [27, 348] width 55 height 74
click at [1517, 21] on button "Close lightbox" at bounding box center [1531, 23] width 36 height 32
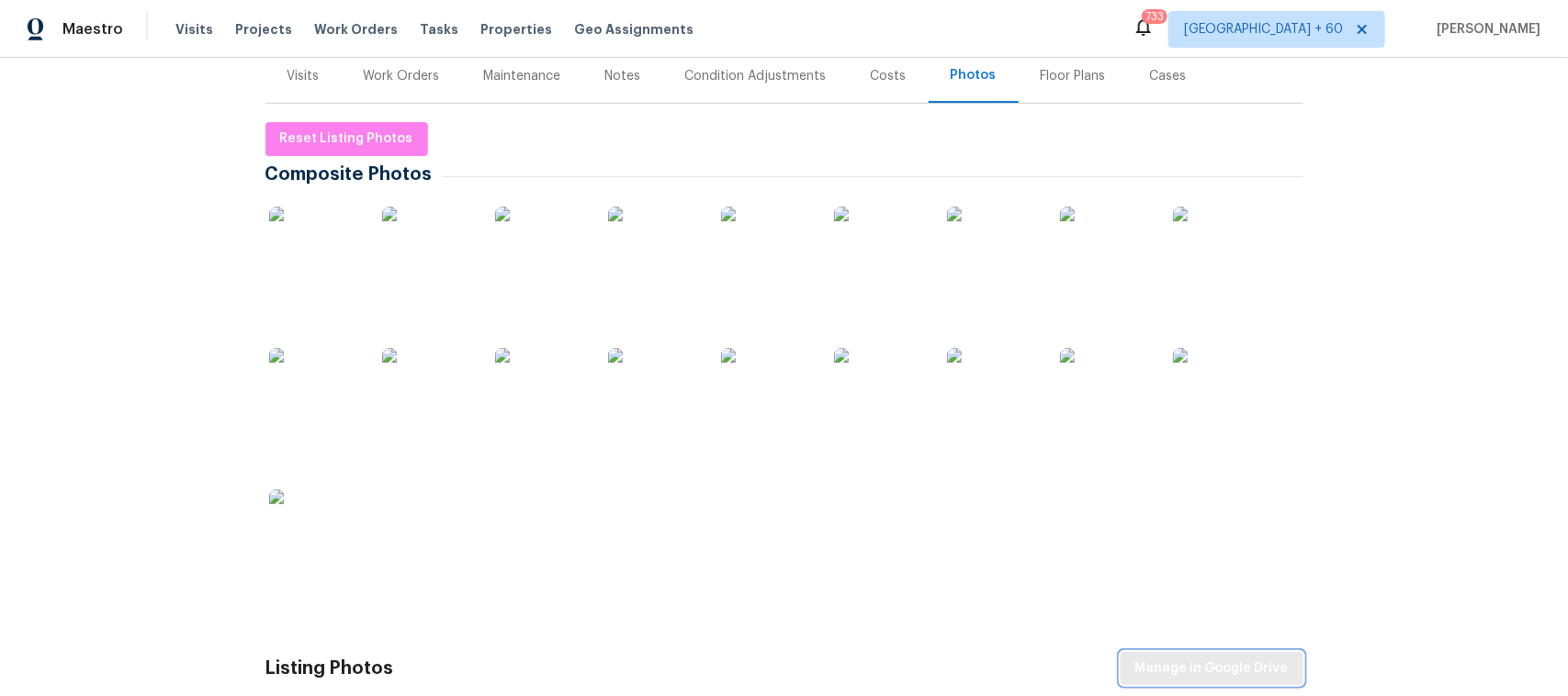
click at [1215, 663] on span "Manage in Google Drive" at bounding box center [1212, 669] width 153 height 23
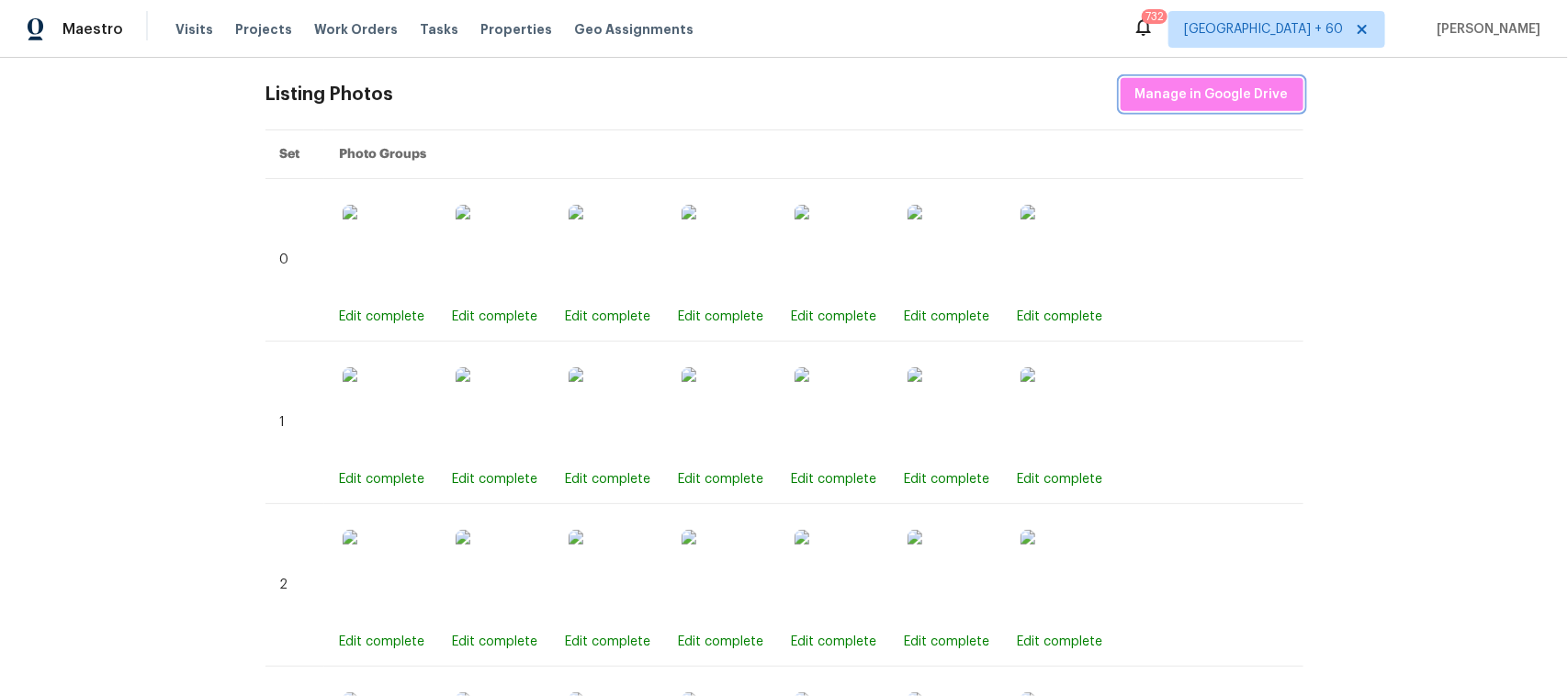
scroll to position [1148, 0]
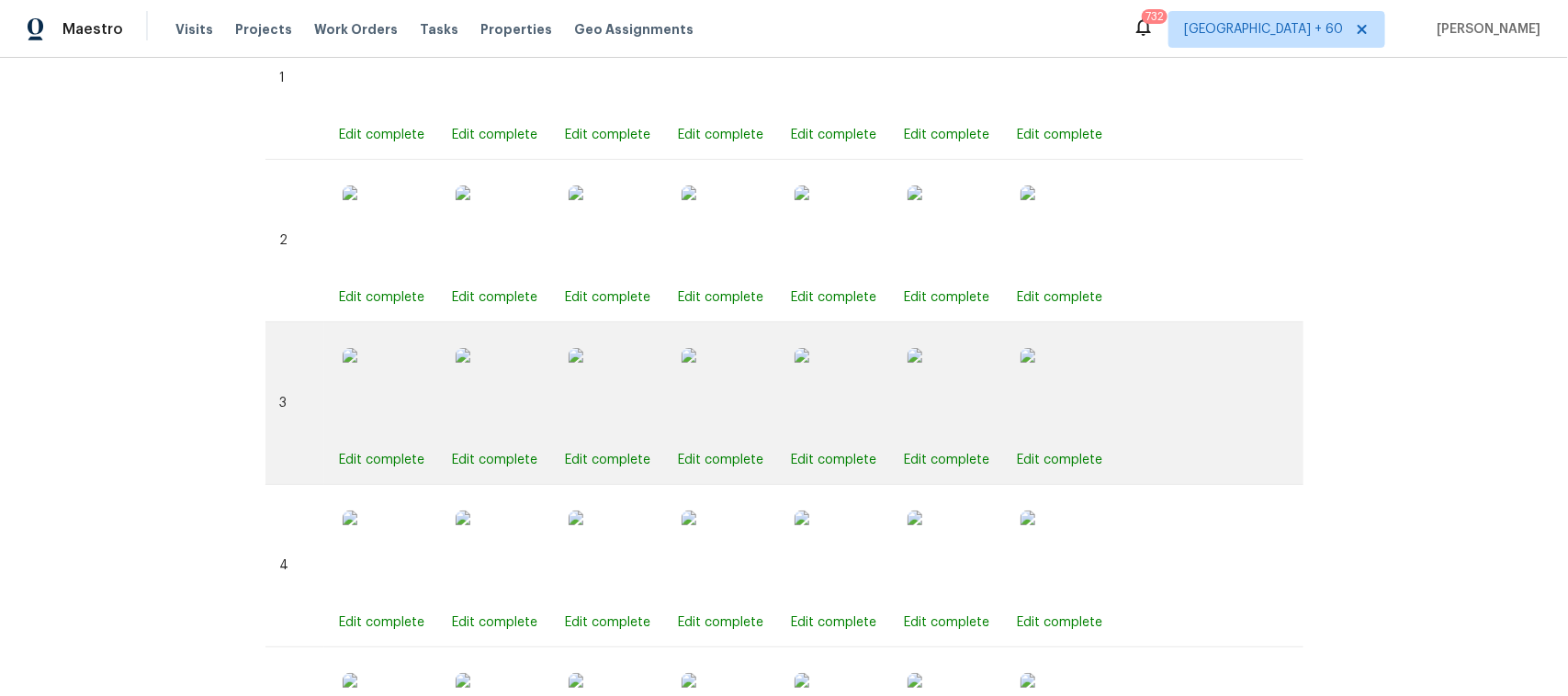
click at [723, 413] on img at bounding box center [727, 394] width 91 height 91
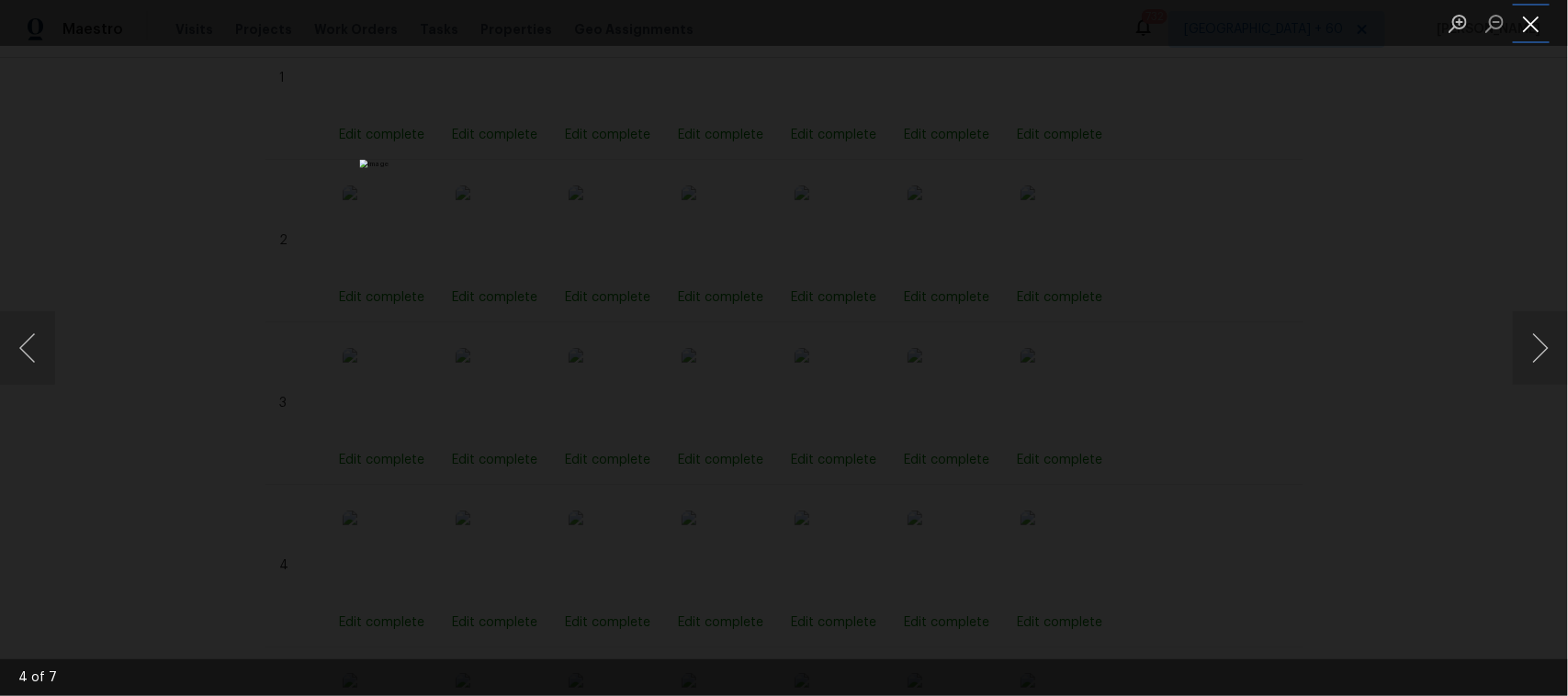
click at [1537, 30] on button "Close lightbox" at bounding box center [1531, 23] width 36 height 32
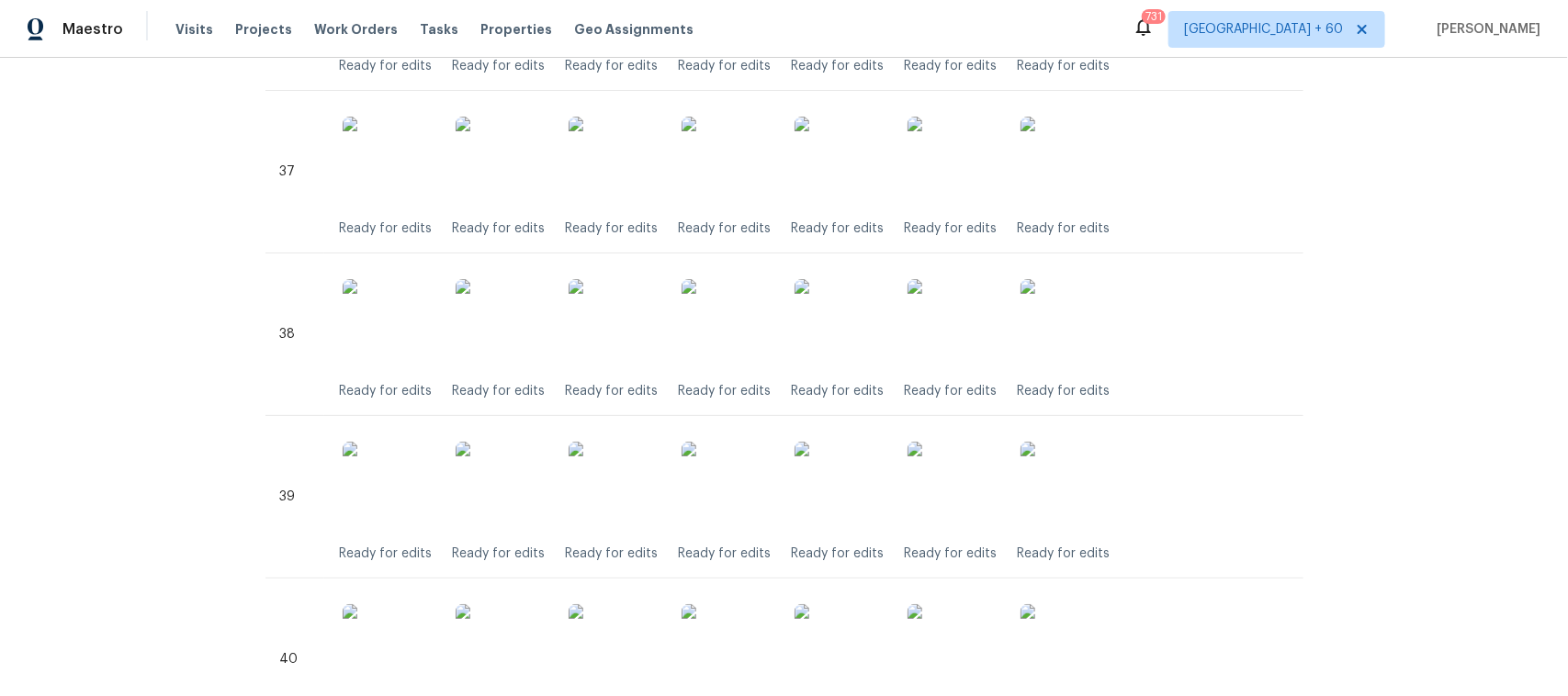
scroll to position [7250, 0]
